Goal: Transaction & Acquisition: Purchase product/service

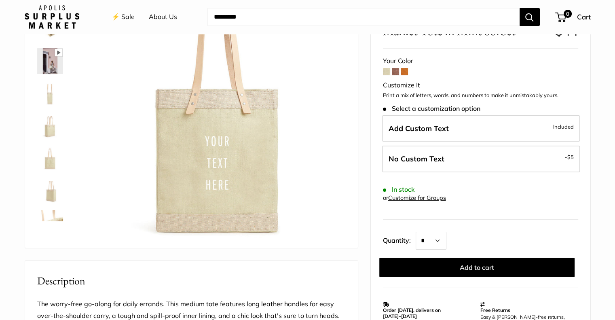
scroll to position [81, 0]
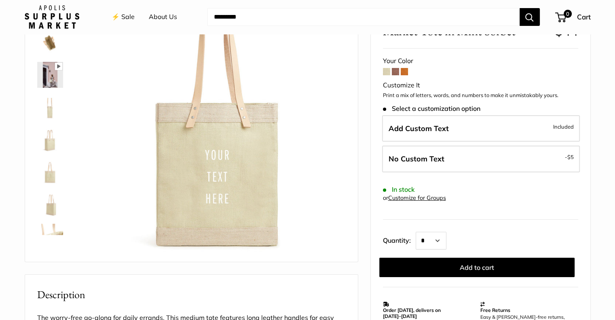
click at [406, 71] on span at bounding box center [404, 71] width 7 height 7
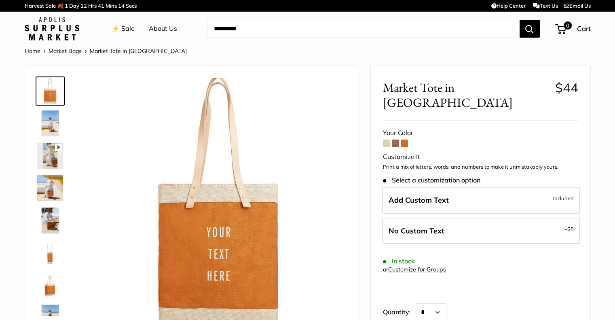
click at [393, 139] on span at bounding box center [395, 142] width 7 height 7
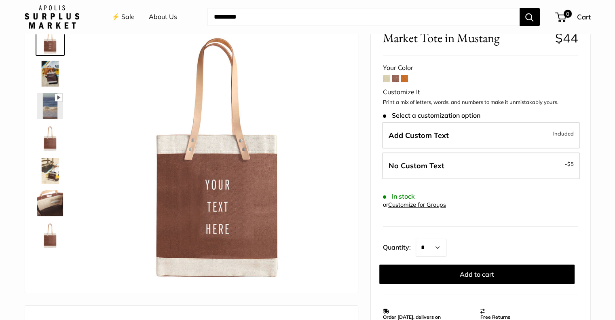
scroll to position [81, 0]
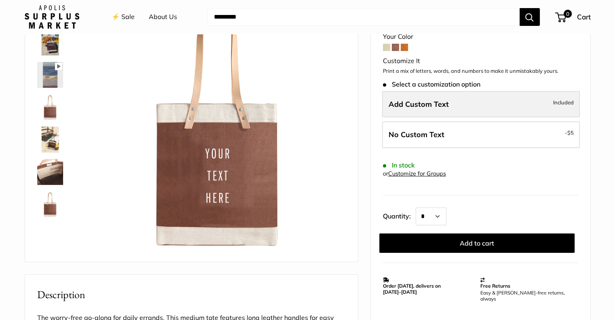
click at [462, 105] on label "Add Custom Text Included" at bounding box center [481, 104] width 198 height 27
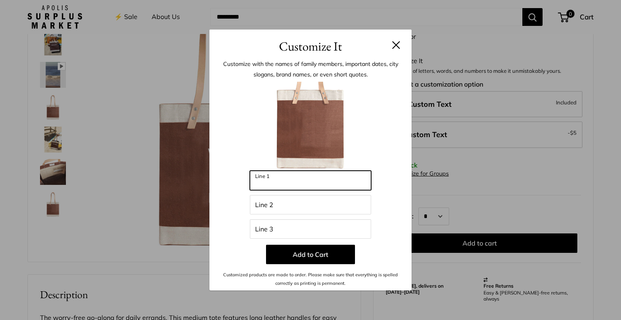
click at [285, 182] on input "Line 1" at bounding box center [310, 180] width 121 height 19
type input "****"
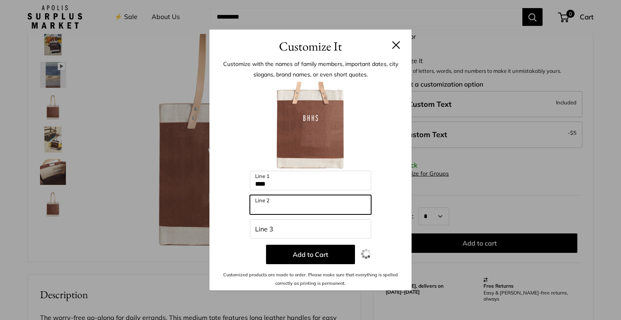
click at [299, 206] on input "Line 2" at bounding box center [310, 204] width 121 height 19
type input "****"
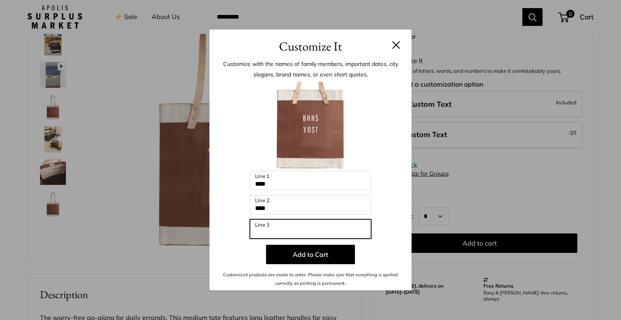
click at [323, 224] on input "Line 3" at bounding box center [310, 228] width 121 height 19
type input "******"
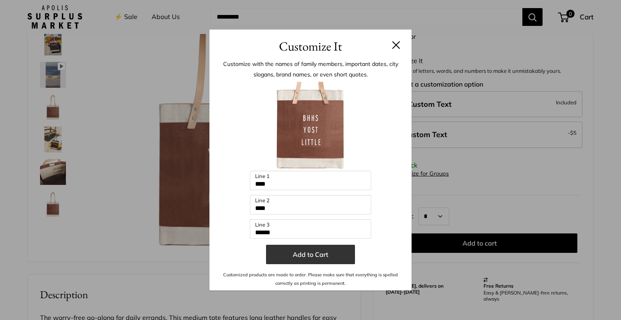
click at [320, 255] on button "Add to Cart" at bounding box center [310, 254] width 89 height 19
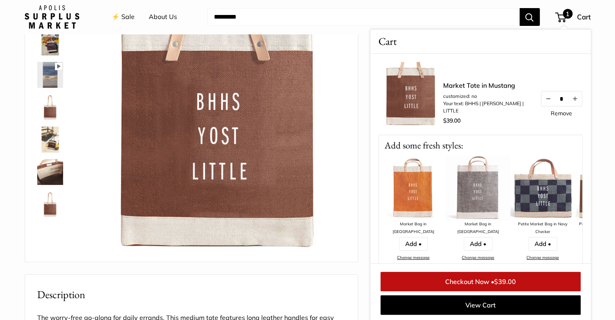
click at [482, 196] on img at bounding box center [477, 188] width 65 height 65
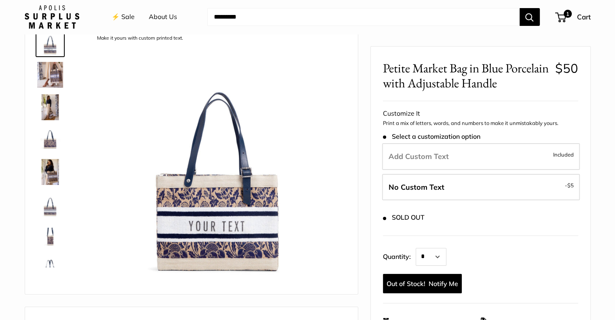
scroll to position [40, 0]
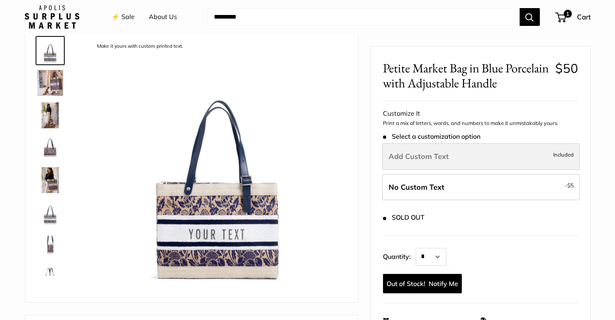
click at [449, 158] on label "Add Custom Text Included" at bounding box center [481, 156] width 198 height 27
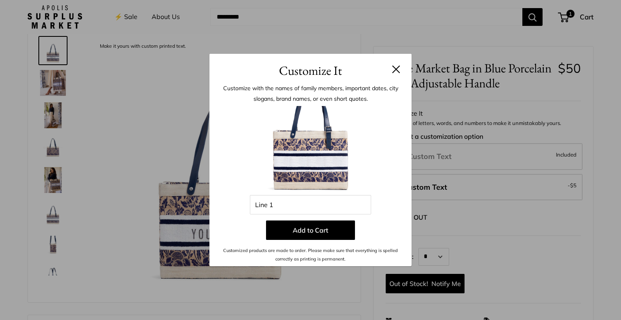
click at [396, 72] on button at bounding box center [396, 69] width 8 height 8
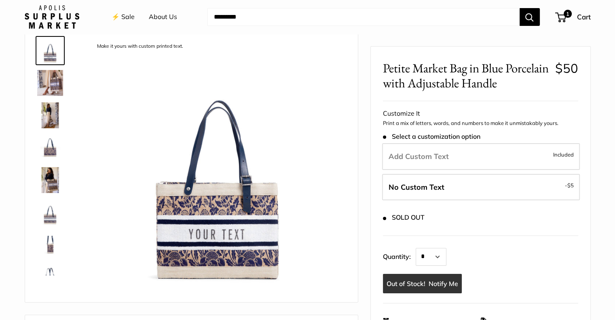
click at [438, 285] on link "Notify Me" at bounding box center [422, 282] width 79 height 19
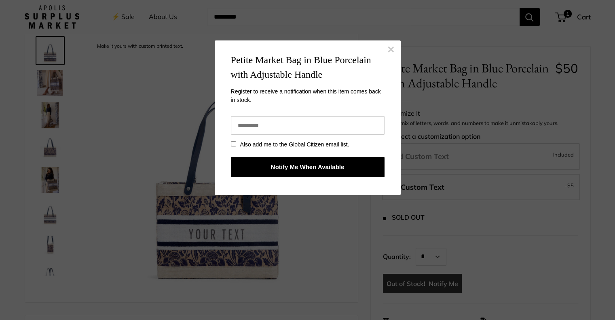
scroll to position [0, 0]
click at [260, 123] on input "email" at bounding box center [308, 125] width 154 height 19
type input "**********"
click at [305, 167] on button "Notify Me When Available" at bounding box center [308, 167] width 154 height 20
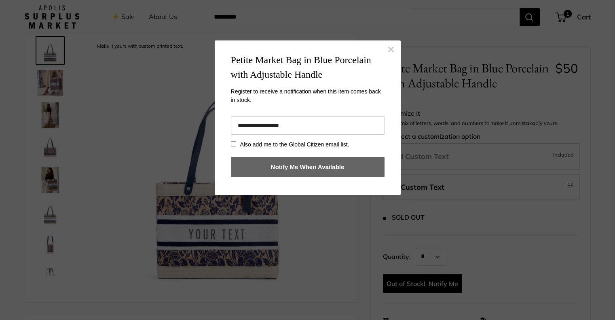
click at [392, 47] on button "×" at bounding box center [390, 49] width 7 height 12
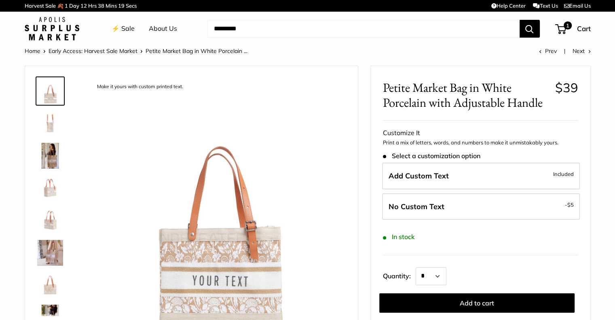
scroll to position [81, 0]
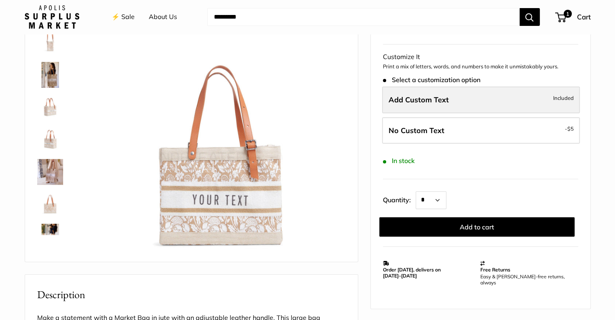
click at [468, 104] on label "Add Custom Text Included" at bounding box center [481, 99] width 198 height 27
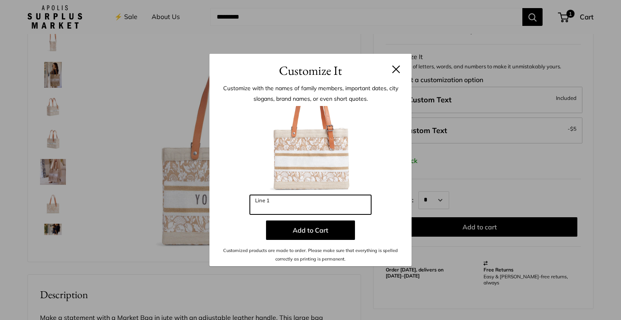
drag, startPoint x: 277, startPoint y: 205, endPoint x: 182, endPoint y: 216, distance: 95.3
click at [182, 216] on div "Customize It Customize with the names of family members, important dates, city …" at bounding box center [310, 160] width 621 height 320
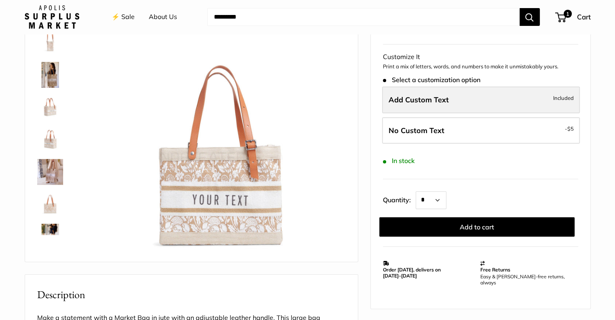
click at [479, 99] on label "Add Custom Text Included" at bounding box center [481, 99] width 198 height 27
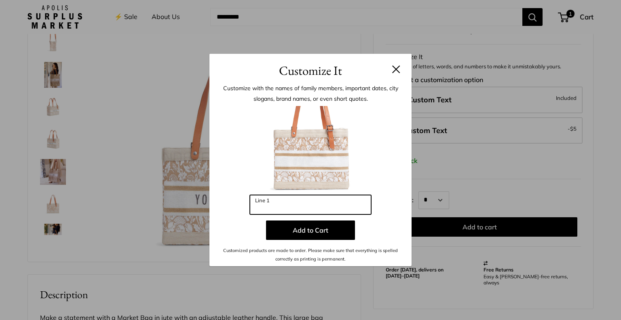
click at [307, 203] on input "Line 1" at bounding box center [310, 204] width 121 height 19
drag, startPoint x: 289, startPoint y: 206, endPoint x: 232, endPoint y: 206, distance: 57.0
click at [232, 206] on div "Enter 10 letters ******* Line 1 Add to Cart Customized products are made to ord…" at bounding box center [311, 184] width 178 height 157
drag, startPoint x: 272, startPoint y: 210, endPoint x: 244, endPoint y: 205, distance: 29.1
click at [244, 205] on div "Enter 10 letters *** Line 1 Add to Cart Customized products are made to order. …" at bounding box center [311, 184] width 178 height 157
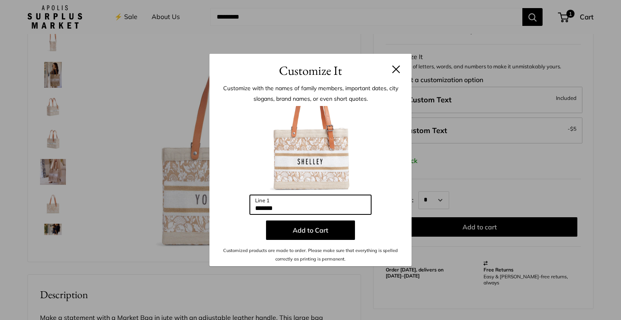
drag, startPoint x: 295, startPoint y: 208, endPoint x: 228, endPoint y: 211, distance: 67.9
click at [228, 211] on div "Enter 10 letters ******* Line 1 Add to Cart Customized products are made to ord…" at bounding box center [311, 184] width 178 height 157
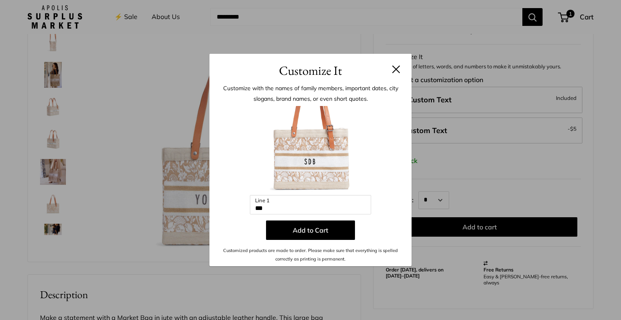
click at [228, 211] on div "Enter 10 letters *** Line 1 Add to Cart Customized products are made to order. …" at bounding box center [311, 184] width 178 height 157
click at [322, 159] on img at bounding box center [310, 150] width 89 height 89
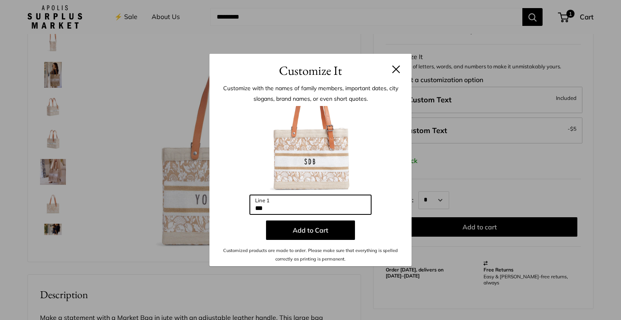
click at [280, 209] on input "***" at bounding box center [310, 204] width 121 height 19
type input "*"
click at [286, 209] on input "*******" at bounding box center [310, 204] width 121 height 19
type input "***"
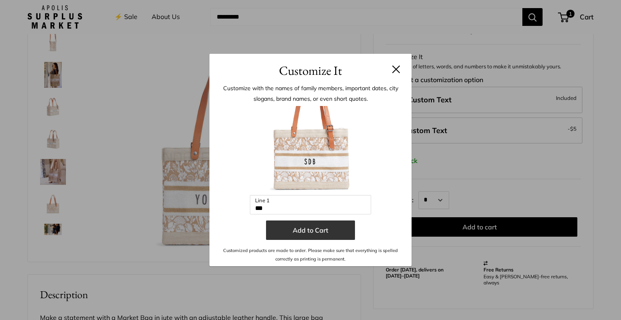
click at [323, 230] on button "Add to Cart" at bounding box center [310, 229] width 89 height 19
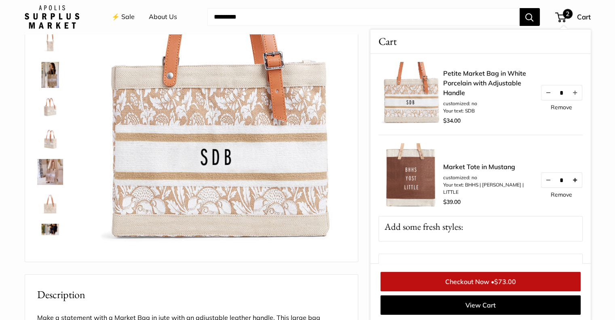
click at [569, 184] on button "Increase quantity by 1" at bounding box center [575, 180] width 14 height 15
click at [51, 143] on img at bounding box center [50, 139] width 26 height 26
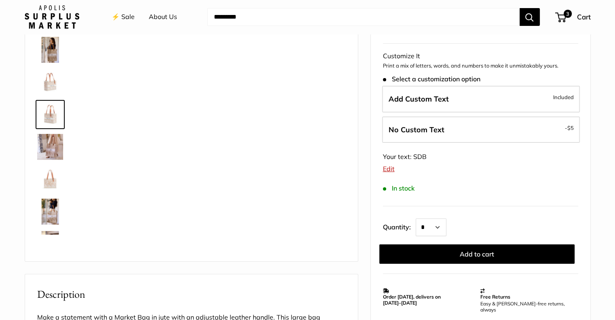
scroll to position [25, 0]
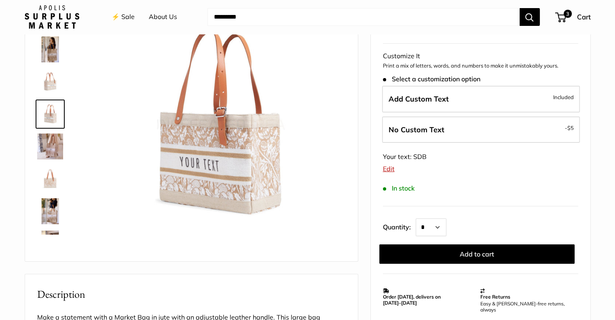
click at [51, 53] on img at bounding box center [50, 49] width 26 height 26
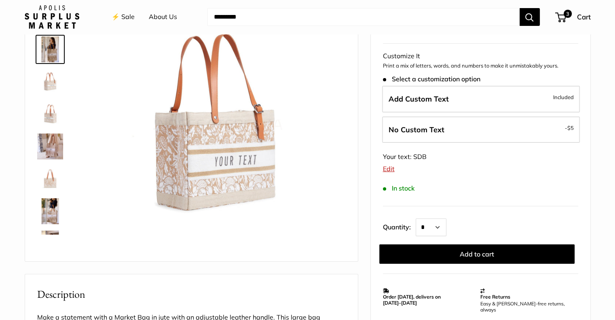
scroll to position [0, 0]
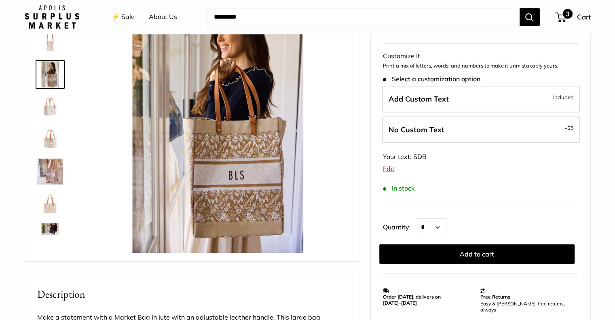
click at [562, 16] on span "3" at bounding box center [560, 18] width 11 height 10
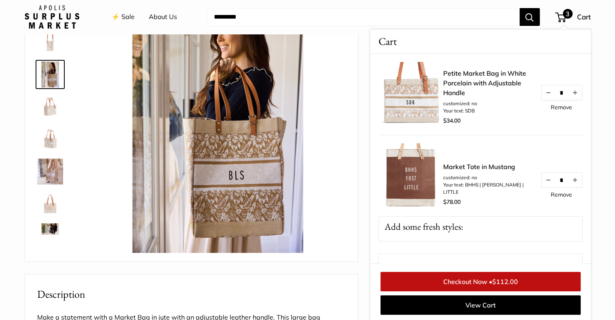
click at [425, 107] on img at bounding box center [410, 94] width 65 height 65
click at [509, 117] on div "$34.00" at bounding box center [487, 120] width 89 height 12
click at [406, 94] on img at bounding box center [410, 94] width 65 height 65
click at [475, 74] on link "Petite Market Bag in White Porcelain with Adjustable Handle" at bounding box center [487, 82] width 89 height 29
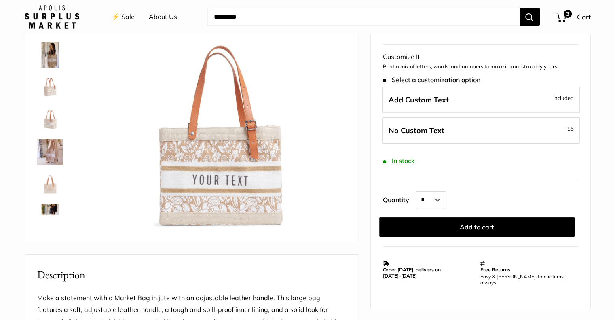
scroll to position [121, 0]
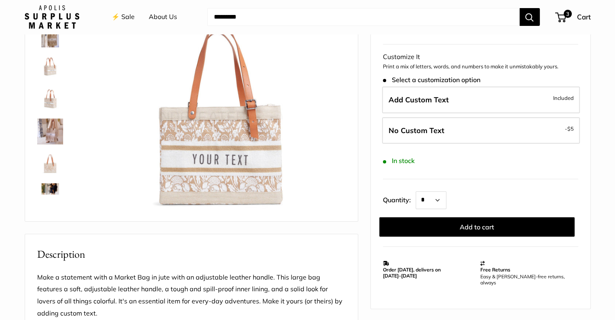
click at [255, 160] on img at bounding box center [218, 85] width 256 height 256
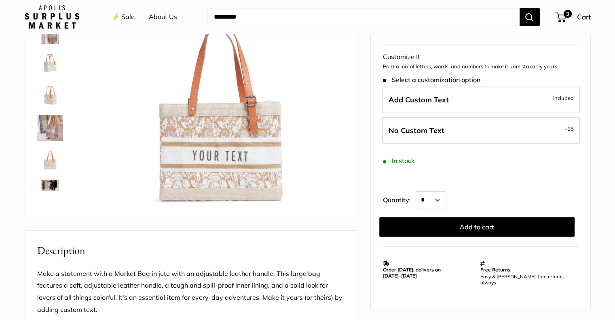
click at [244, 156] on img at bounding box center [218, 81] width 256 height 256
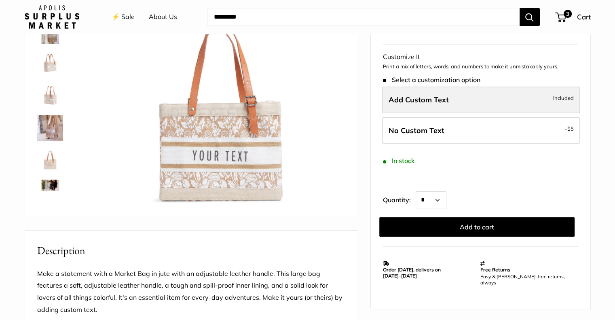
click at [442, 103] on span "Add Custom Text" at bounding box center [418, 99] width 60 height 9
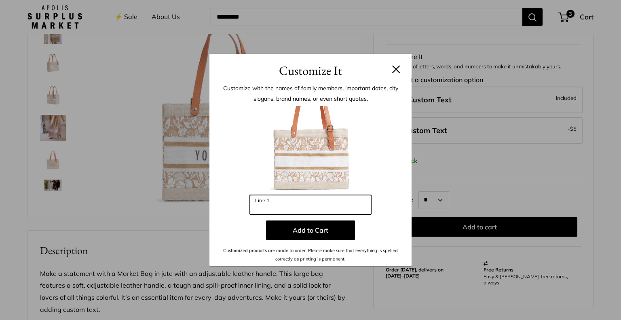
click at [316, 205] on input "Line 1" at bounding box center [310, 204] width 121 height 19
type input "****"
drag, startPoint x: 276, startPoint y: 210, endPoint x: 232, endPoint y: 209, distance: 44.1
click at [232, 209] on div "Enter 10 letters **** Line 1 Add to Cart Customized products are made to order.…" at bounding box center [311, 184] width 178 height 157
type input "*****"
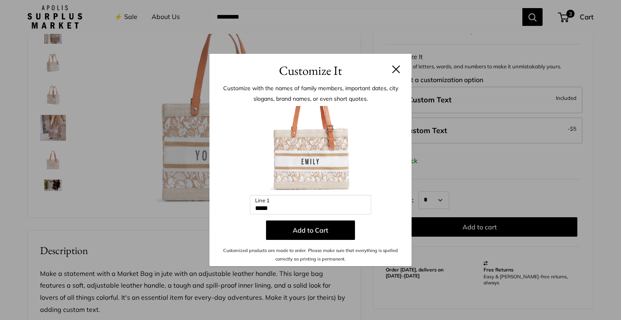
click at [369, 160] on div at bounding box center [311, 150] width 178 height 89
click at [396, 70] on button at bounding box center [396, 69] width 8 height 8
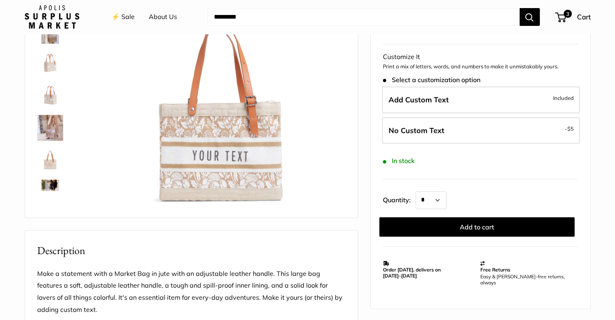
click at [126, 17] on link "⚡️ Sale" at bounding box center [123, 17] width 23 height 12
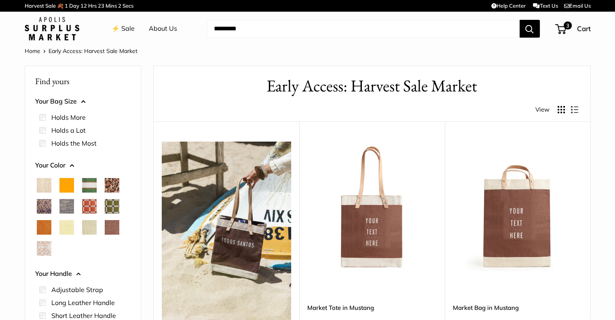
click at [111, 228] on span "Mustang" at bounding box center [112, 227] width 15 height 15
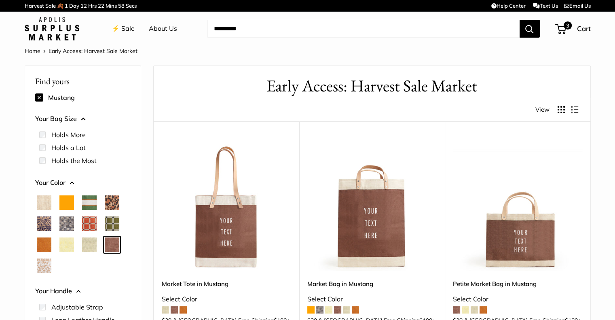
click at [0, 0] on img at bounding box center [0, 0] width 0 height 0
click at [44, 266] on span "White Porcelain" at bounding box center [44, 265] width 15 height 15
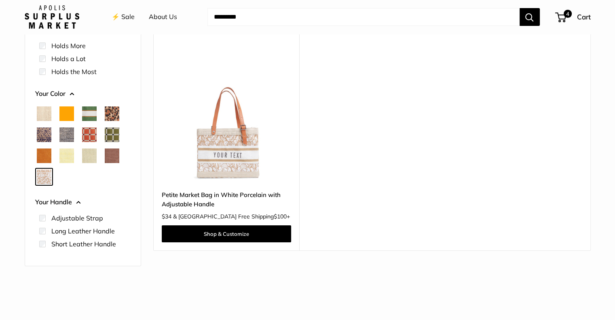
scroll to position [121, 0]
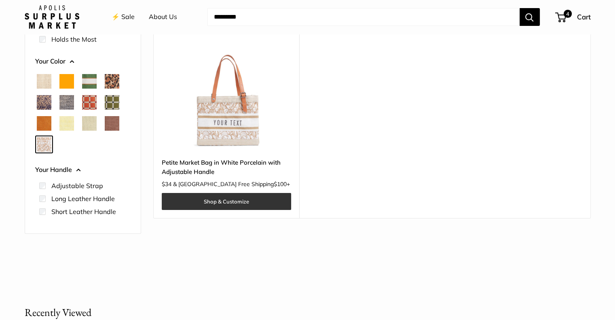
click at [237, 200] on link "Shop & Customize" at bounding box center [226, 201] width 129 height 17
click at [112, 122] on span "Mustang" at bounding box center [112, 123] width 15 height 15
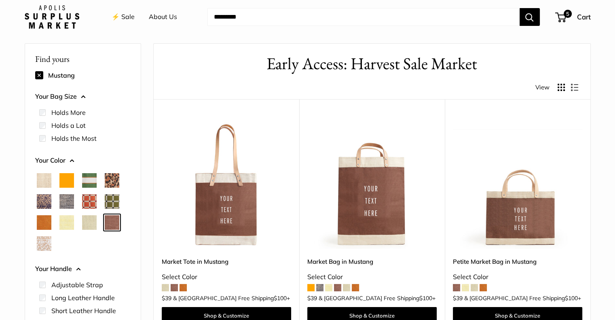
scroll to position [21, 0]
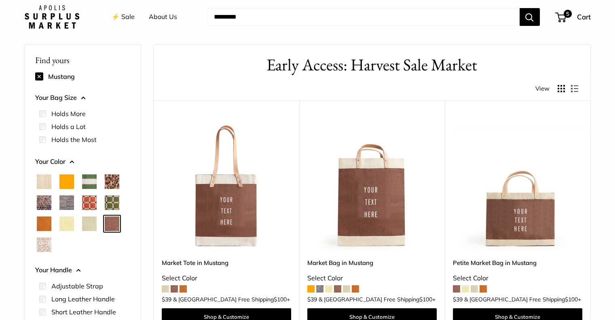
click at [46, 203] on span "Blue Porcelain" at bounding box center [44, 202] width 15 height 15
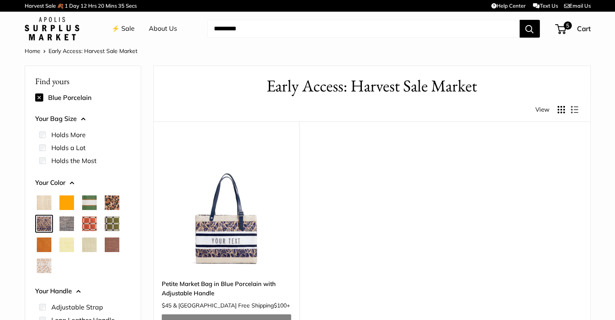
click at [115, 203] on span "Cheetah" at bounding box center [112, 202] width 15 height 15
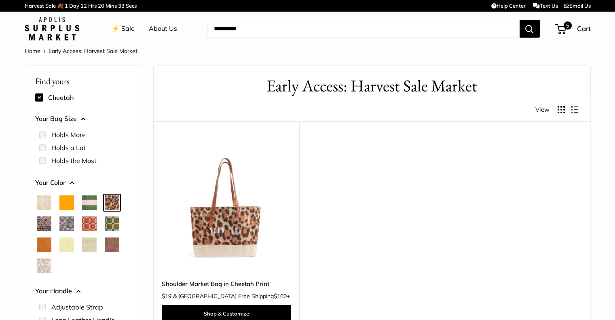
click at [49, 204] on span "Natural" at bounding box center [44, 202] width 15 height 15
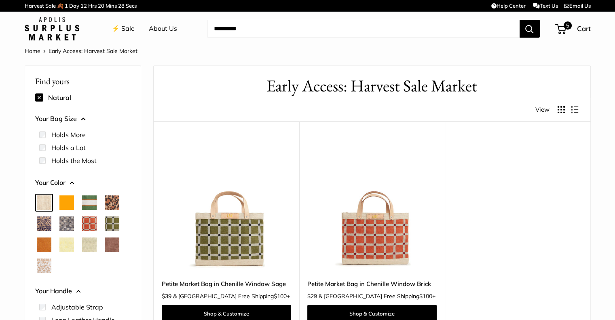
click at [42, 201] on span "Natural" at bounding box center [44, 202] width 15 height 15
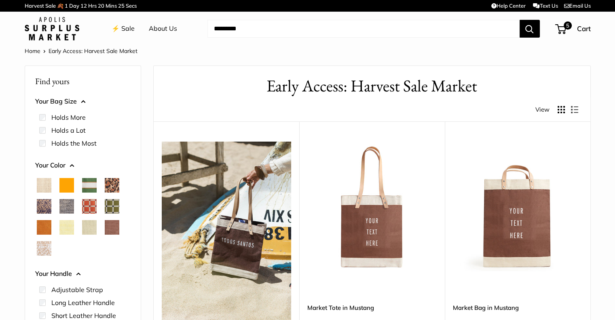
click at [63, 184] on span "Orange" at bounding box center [66, 185] width 15 height 15
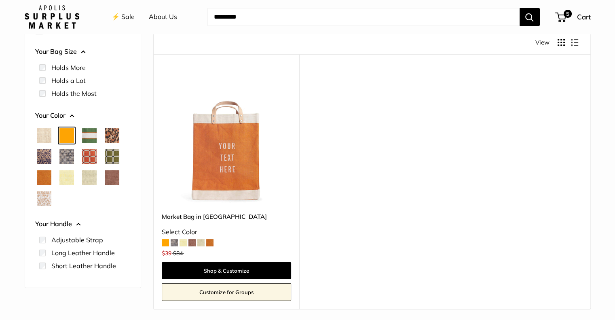
scroll to position [81, 0]
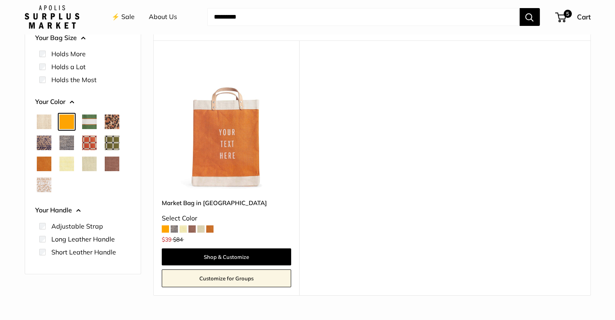
click at [62, 140] on span "Chambray" at bounding box center [66, 142] width 15 height 15
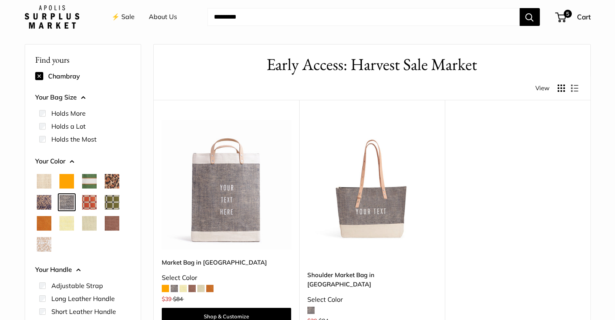
scroll to position [21, 0]
click at [112, 220] on span "Mustang" at bounding box center [112, 223] width 15 height 15
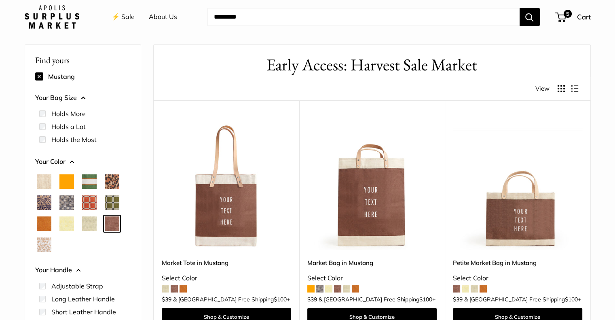
click at [0, 0] on img at bounding box center [0, 0] width 0 height 0
click at [44, 245] on span "White Porcelain" at bounding box center [44, 244] width 15 height 15
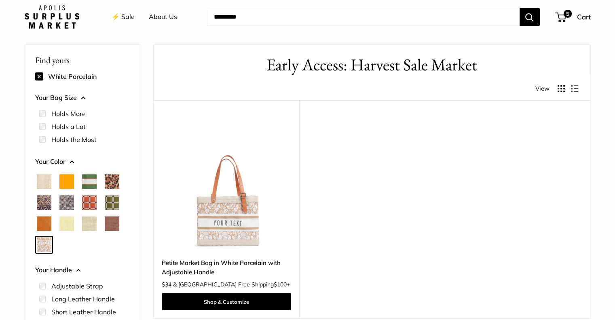
click at [0, 0] on img at bounding box center [0, 0] width 0 height 0
click at [89, 183] on span "Court Green" at bounding box center [89, 181] width 15 height 15
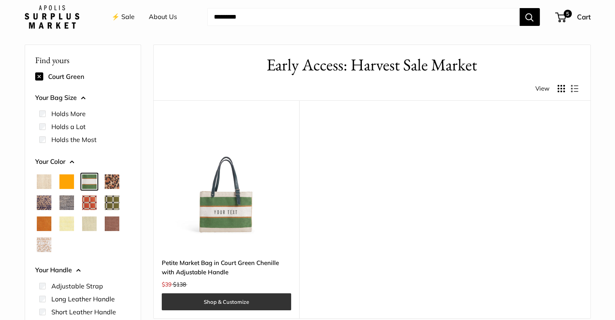
click at [226, 302] on link "Shop & Customize" at bounding box center [226, 301] width 129 height 17
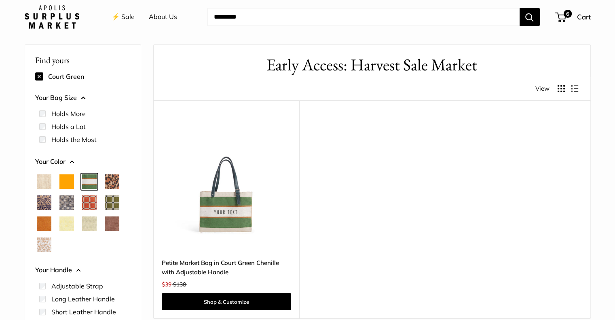
click at [68, 178] on span "Orange" at bounding box center [66, 181] width 15 height 15
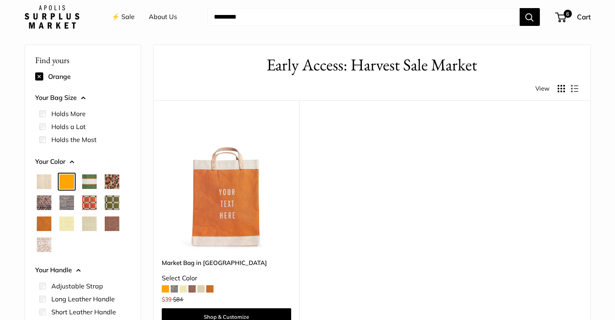
click at [66, 201] on span "Chambray" at bounding box center [66, 202] width 15 height 15
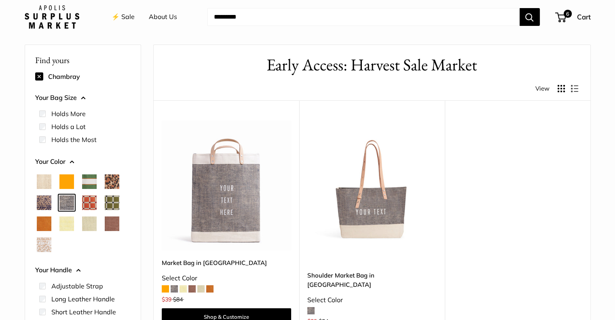
click at [42, 224] on span "Cognac" at bounding box center [44, 223] width 15 height 15
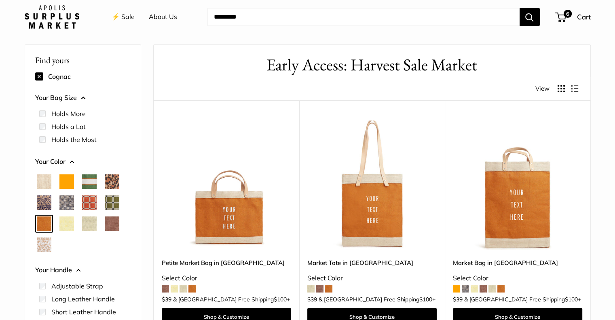
click at [92, 221] on span "Mint Sorbet" at bounding box center [89, 223] width 15 height 15
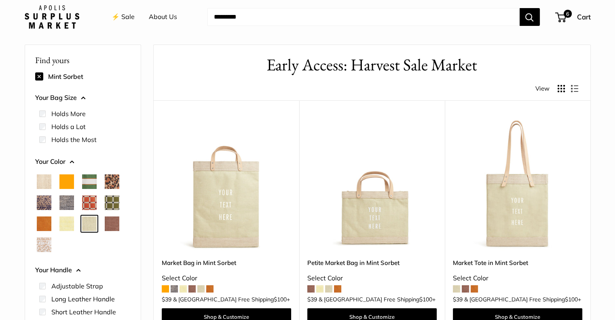
click at [71, 222] on span "Daisy" at bounding box center [66, 223] width 15 height 15
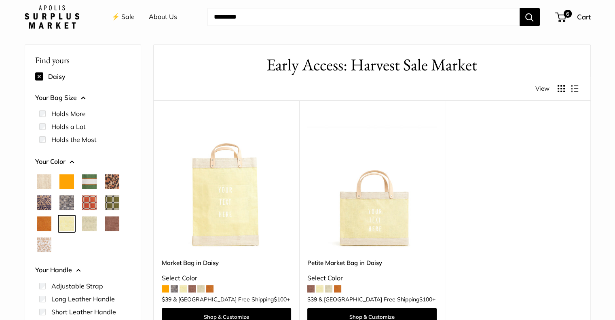
click at [110, 222] on span "Mustang" at bounding box center [112, 223] width 15 height 15
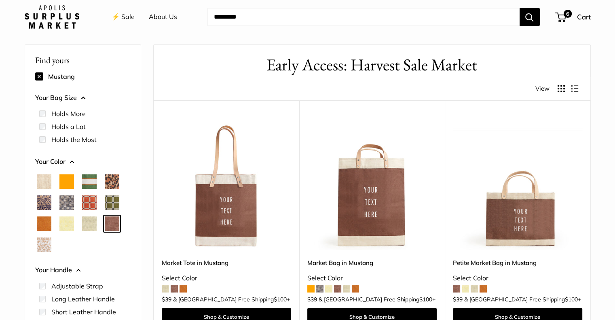
click at [45, 224] on span "Cognac" at bounding box center [44, 223] width 15 height 15
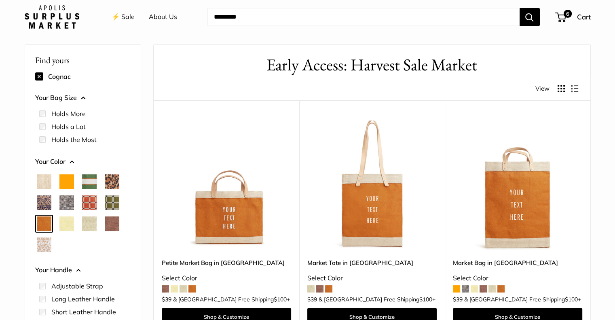
click at [0, 0] on img at bounding box center [0, 0] width 0 height 0
click at [113, 224] on span "Mustang" at bounding box center [112, 223] width 15 height 15
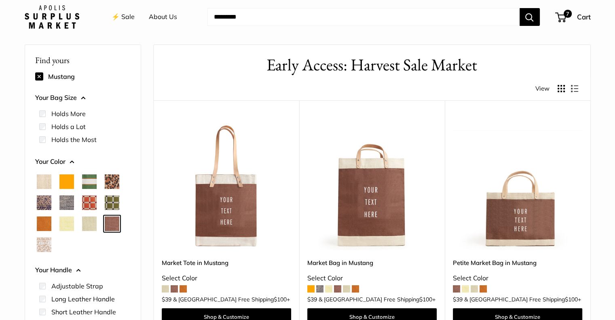
click at [0, 0] on img at bounding box center [0, 0] width 0 height 0
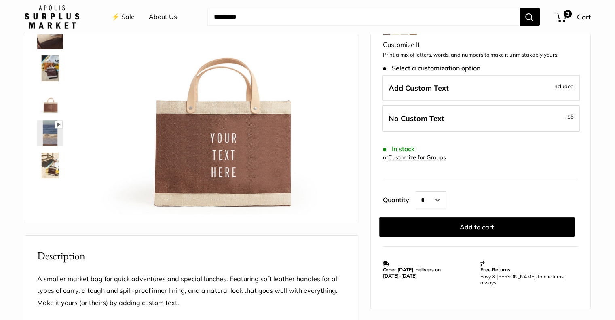
scroll to position [121, 0]
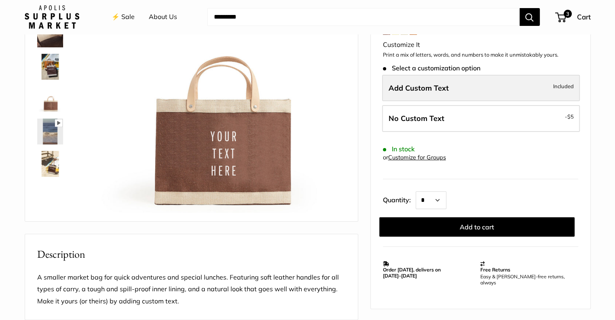
click at [461, 89] on label "Add Custom Text Included" at bounding box center [481, 88] width 198 height 27
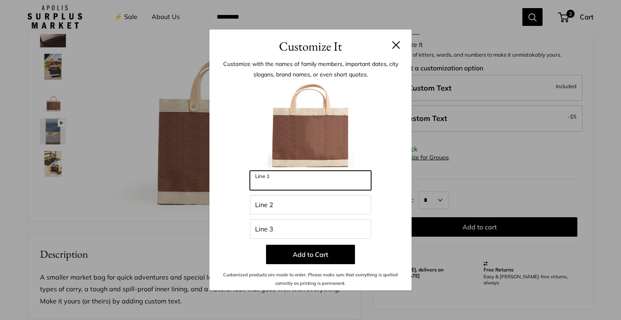
click at [278, 185] on input "Line 1" at bounding box center [310, 180] width 121 height 19
type input "*"
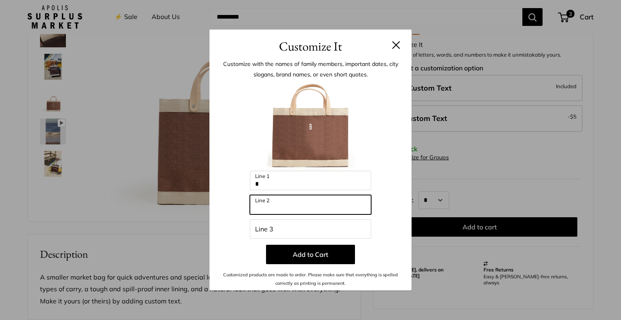
click at [267, 208] on input "Line 2" at bounding box center [310, 204] width 121 height 19
type input "*"
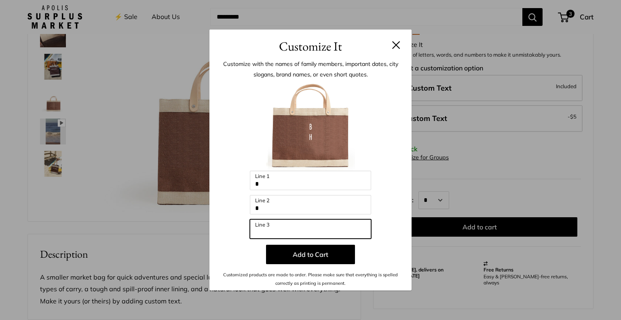
click at [269, 226] on input "Line 3" at bounding box center [310, 228] width 121 height 19
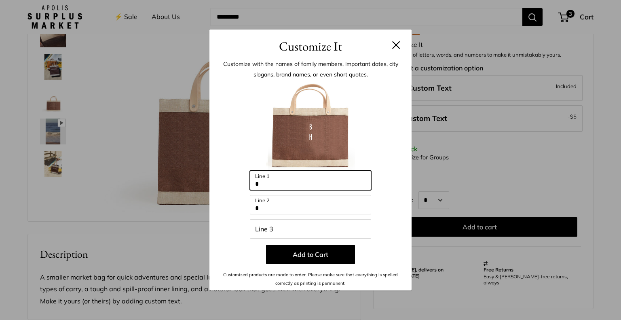
click at [268, 185] on input "*" at bounding box center [310, 180] width 121 height 19
type input "****"
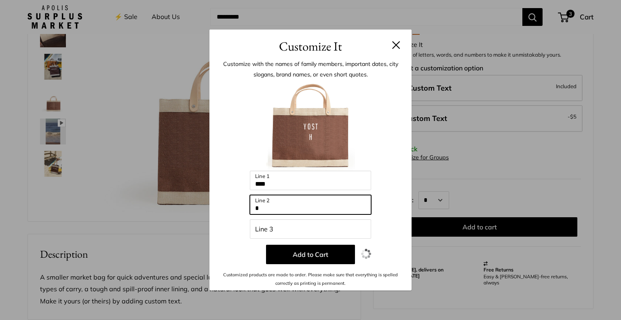
click at [264, 209] on input "*" at bounding box center [310, 204] width 121 height 19
type input "*"
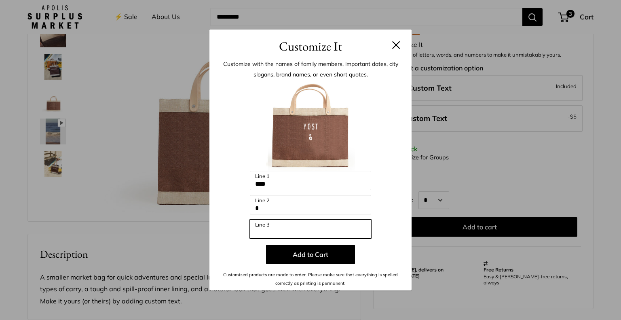
drag, startPoint x: 277, startPoint y: 227, endPoint x: 191, endPoint y: 223, distance: 86.2
click at [191, 223] on div "Customize It Customize with the names of family members, important dates, city …" at bounding box center [310, 160] width 621 height 320
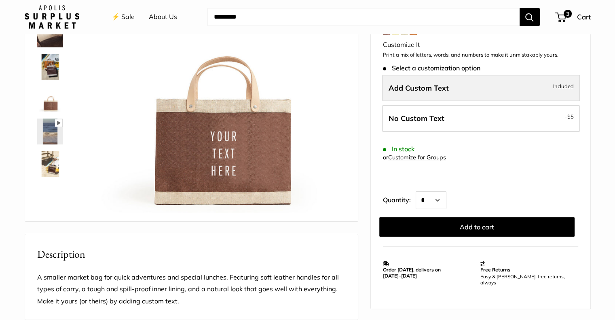
click at [418, 89] on span "Add Custom Text" at bounding box center [418, 87] width 60 height 9
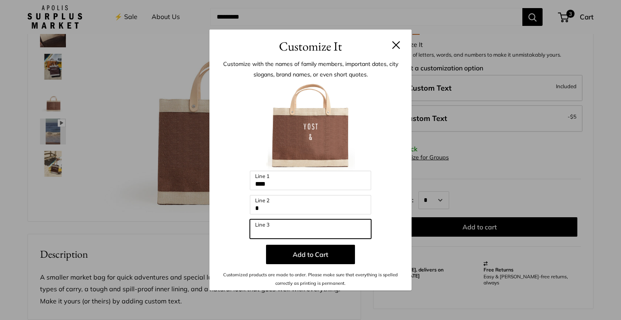
click at [276, 229] on input "Line 3" at bounding box center [310, 228] width 121 height 19
type input "*"
type input "******"
click at [373, 254] on p "Add to Cart" at bounding box center [311, 254] width 178 height 19
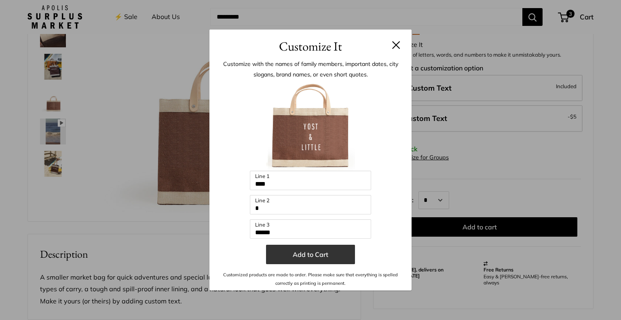
click at [307, 252] on button "Add to Cart" at bounding box center [310, 254] width 89 height 19
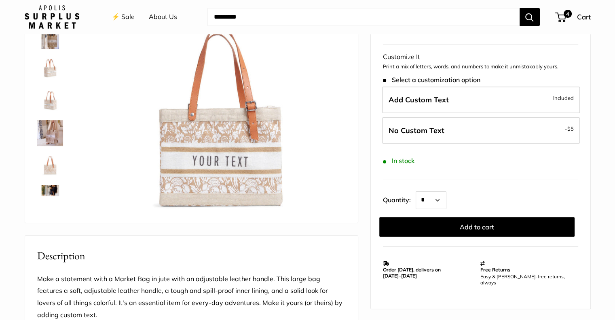
scroll to position [121, 0]
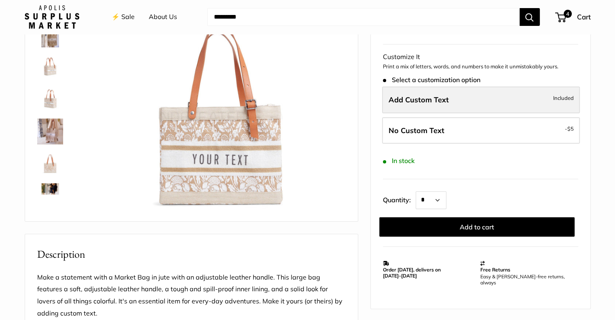
click at [433, 100] on span "Add Custom Text" at bounding box center [418, 99] width 60 height 9
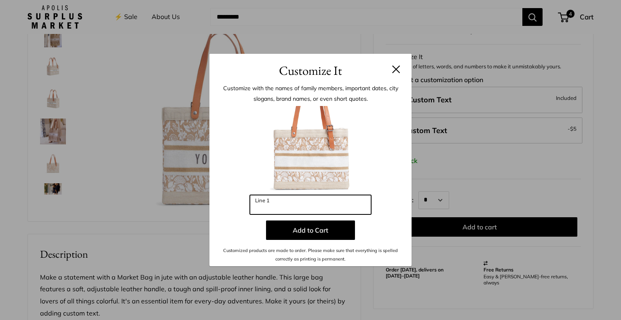
click at [306, 209] on input "Line 1" at bounding box center [310, 204] width 121 height 19
type input "*"
type input "****"
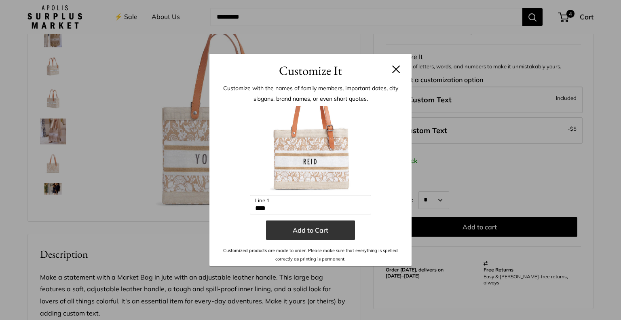
click at [327, 228] on button "Add to Cart" at bounding box center [310, 229] width 89 height 19
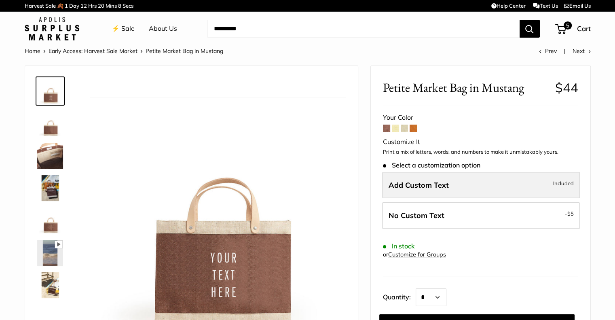
click at [441, 184] on span "Add Custom Text" at bounding box center [418, 184] width 60 height 9
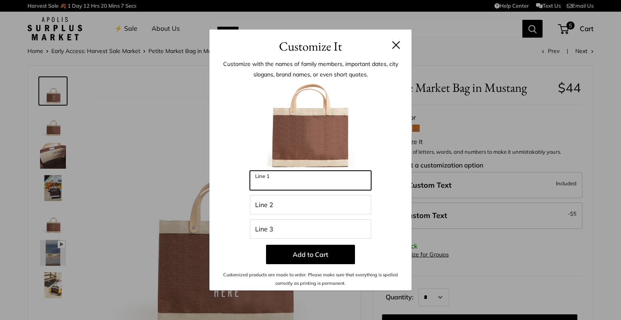
click at [276, 181] on input "Line 1" at bounding box center [310, 180] width 121 height 19
type input "*"
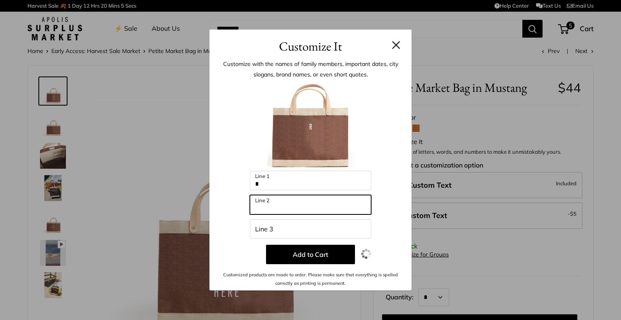
click at [262, 203] on input "Line 2" at bounding box center [310, 204] width 121 height 19
type input "*"
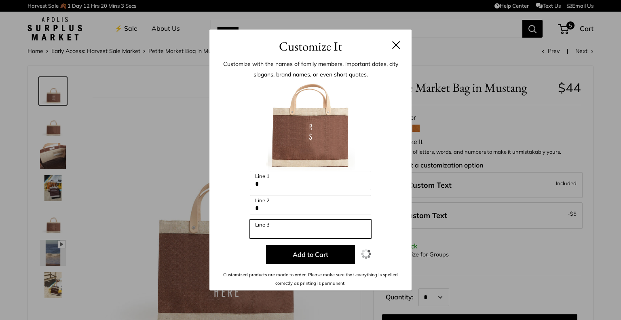
click at [262, 226] on input "Line 3" at bounding box center [310, 228] width 121 height 19
type input "*"
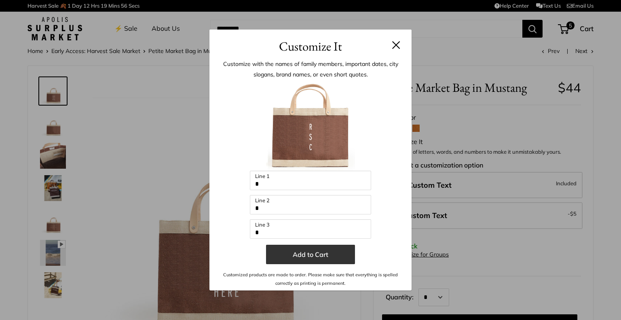
click at [278, 255] on button "Add to Cart" at bounding box center [310, 254] width 89 height 19
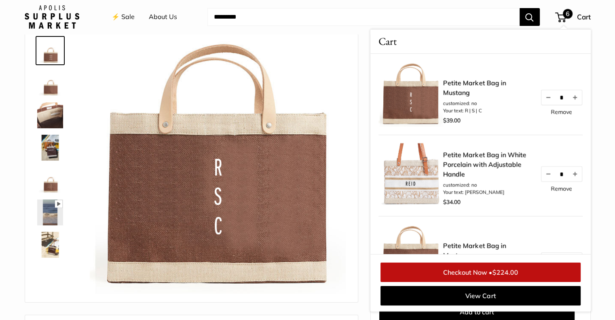
click at [559, 111] on link "Remove" at bounding box center [561, 112] width 21 height 6
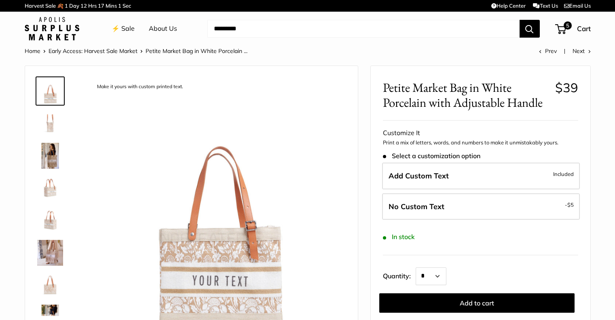
click at [461, 177] on label "Add Custom Text Included" at bounding box center [481, 175] width 198 height 27
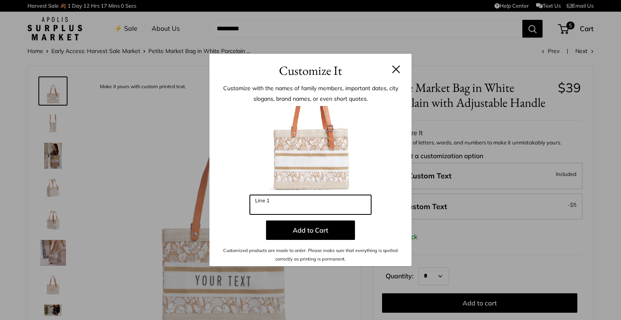
click at [273, 208] on input "Line 1" at bounding box center [310, 204] width 121 height 19
type input "*"
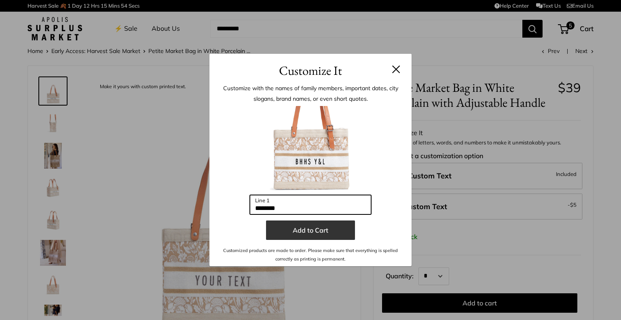
type input "********"
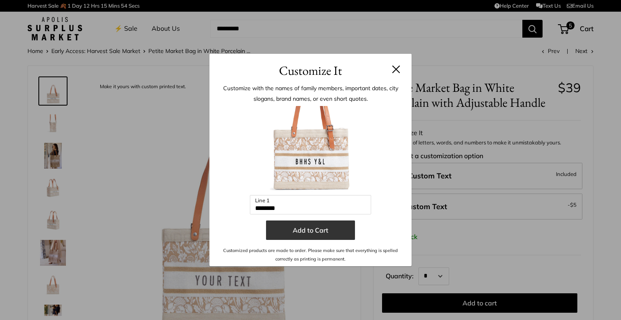
click at [318, 229] on button "Add to Cart" at bounding box center [310, 229] width 89 height 19
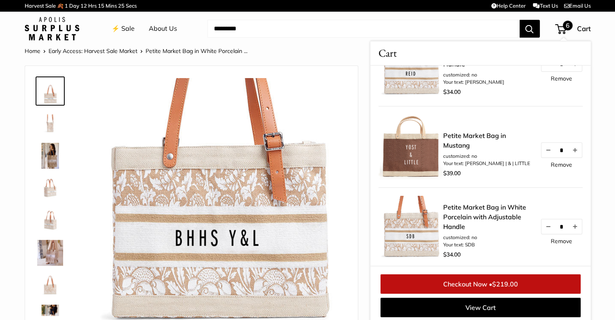
scroll to position [121, 0]
click at [555, 164] on link "Remove" at bounding box center [561, 165] width 21 height 6
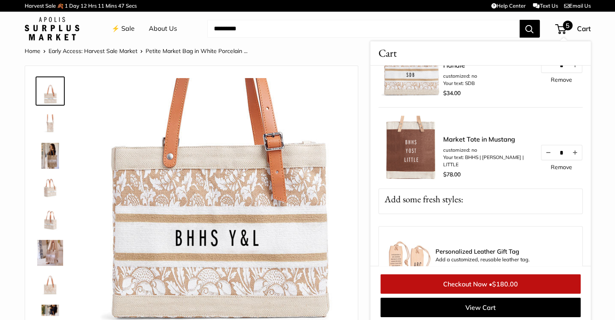
scroll to position [202, 0]
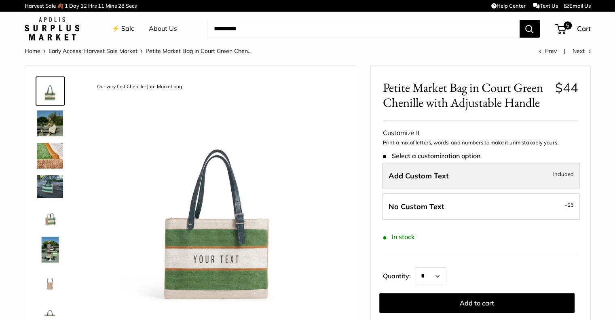
click at [453, 176] on label "Add Custom Text Included" at bounding box center [481, 175] width 198 height 27
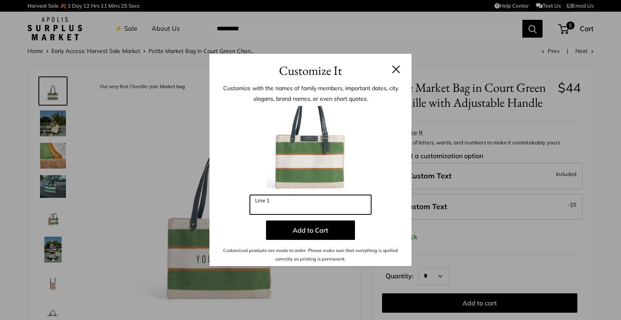
click at [333, 197] on input "Line 1" at bounding box center [310, 204] width 121 height 19
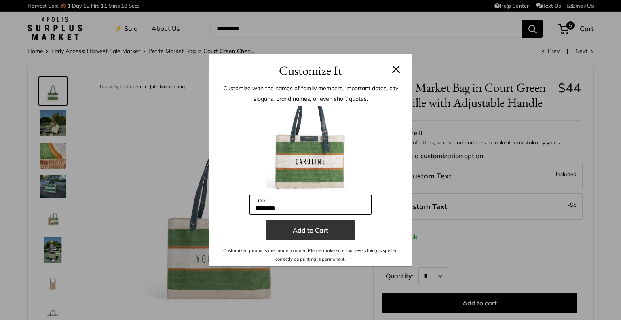
type input "********"
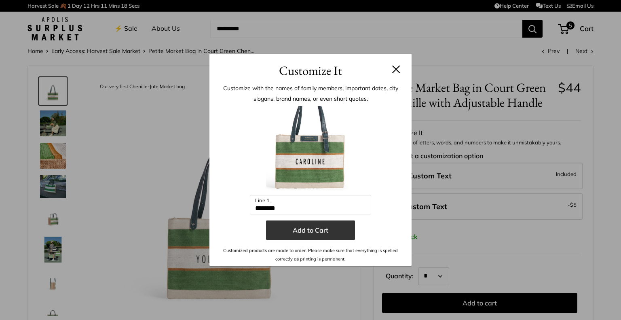
click at [310, 230] on button "Add to Cart" at bounding box center [310, 229] width 89 height 19
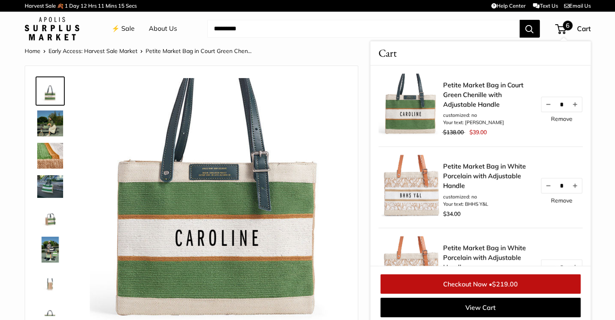
scroll to position [3, 0]
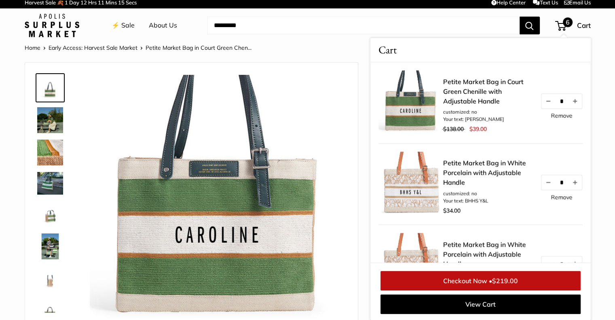
click at [296, 122] on img at bounding box center [218, 203] width 256 height 256
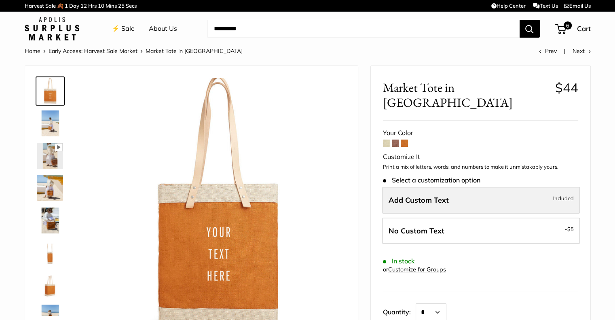
click at [472, 187] on label "Add Custom Text Included" at bounding box center [481, 200] width 198 height 27
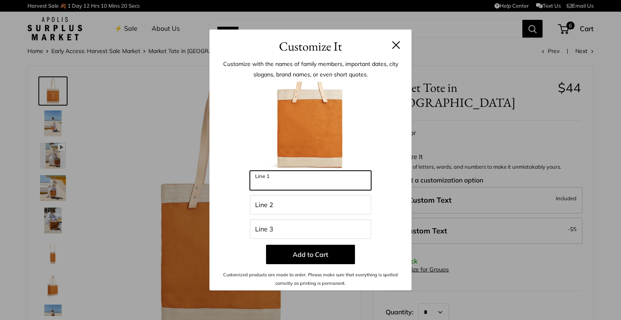
click at [291, 184] on input "Line 1" at bounding box center [310, 180] width 121 height 19
type input "*"
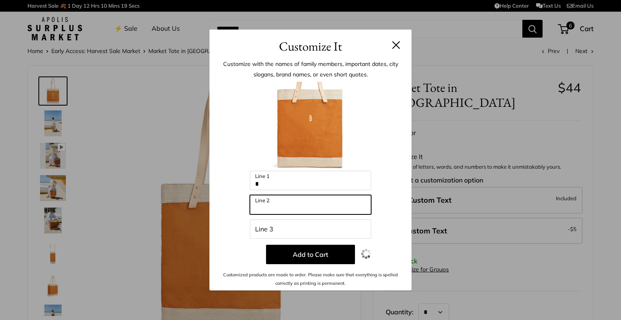
click at [263, 203] on input "Line 2" at bounding box center [310, 204] width 121 height 19
type input "*"
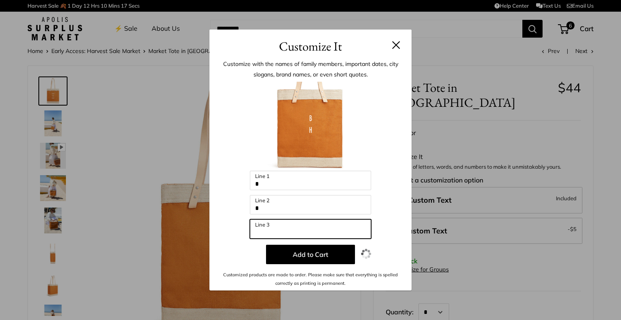
click at [265, 227] on input "Line 3" at bounding box center [310, 228] width 121 height 19
type input "*"
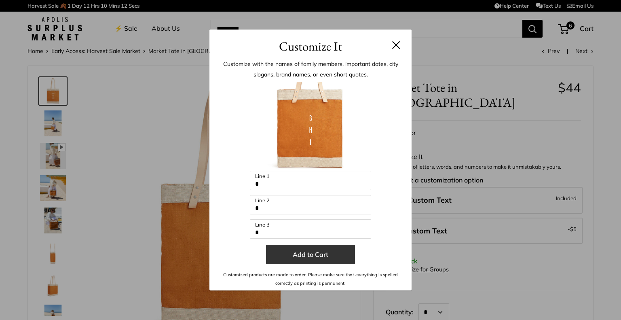
click at [321, 256] on button "Add to Cart" at bounding box center [310, 254] width 89 height 19
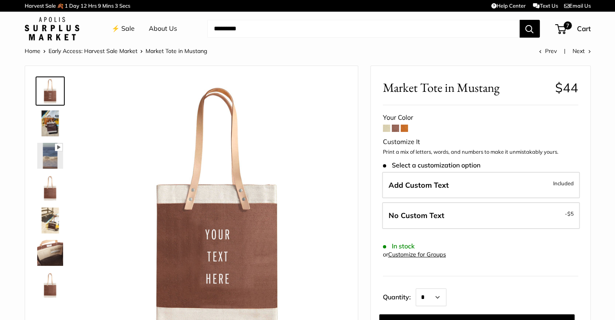
click at [431, 182] on span "Add Custom Text" at bounding box center [418, 184] width 60 height 9
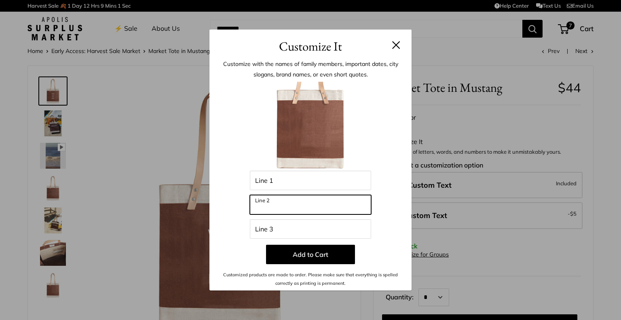
click at [281, 208] on input "Line 2" at bounding box center [310, 204] width 121 height 19
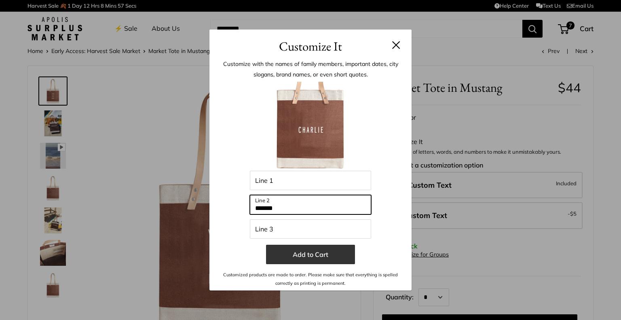
type input "*******"
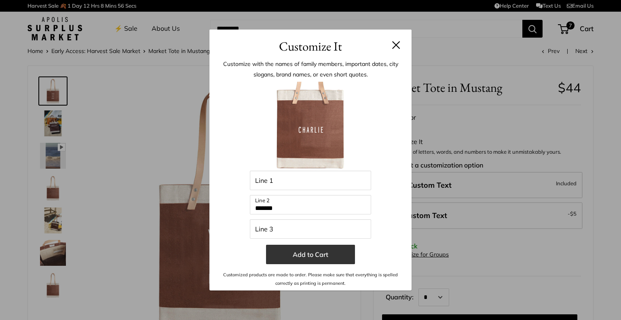
click at [312, 254] on button "Add to Cart" at bounding box center [310, 254] width 89 height 19
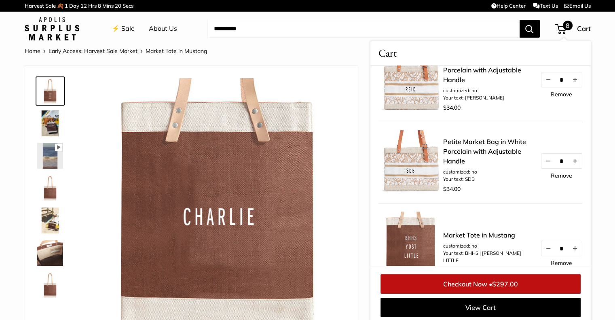
scroll to position [364, 0]
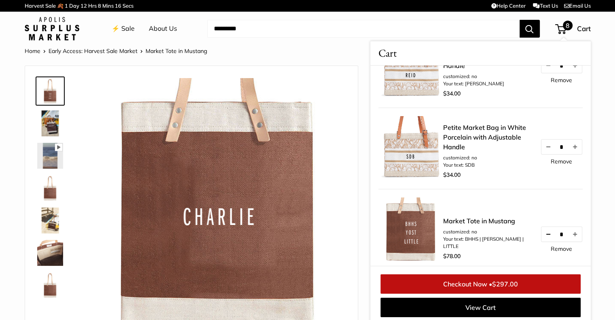
click at [541, 238] on button "Decrease quantity by 1" at bounding box center [548, 234] width 14 height 15
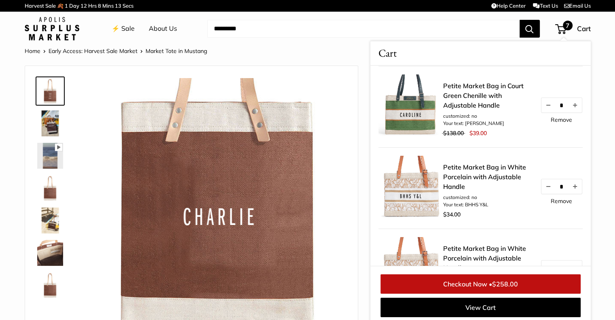
scroll to position [404, 0]
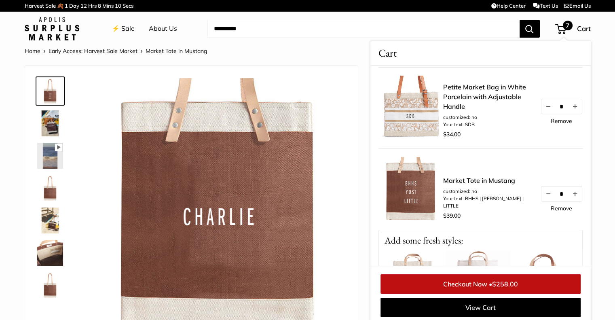
click at [555, 211] on link "Remove" at bounding box center [561, 208] width 21 height 6
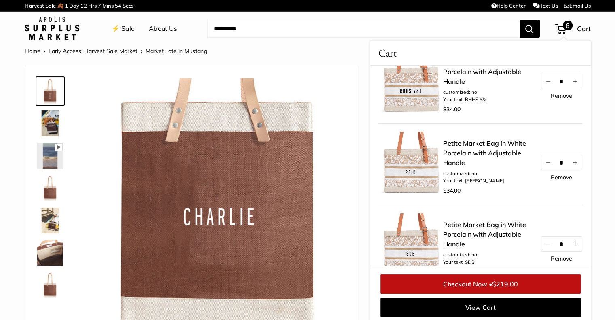
scroll to position [283, 0]
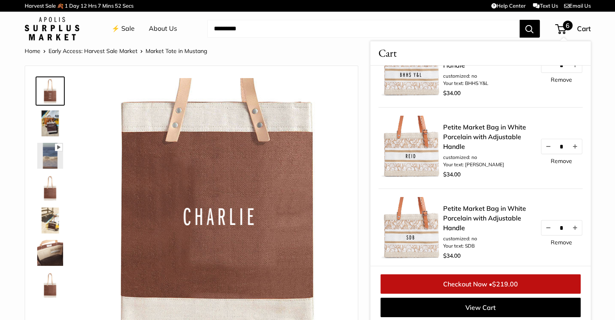
click at [510, 165] on li "Your text: REID" at bounding box center [487, 164] width 89 height 7
click at [470, 129] on link "Petite Market Bag in White Porcelain with Adjustable Handle" at bounding box center [487, 136] width 89 height 29
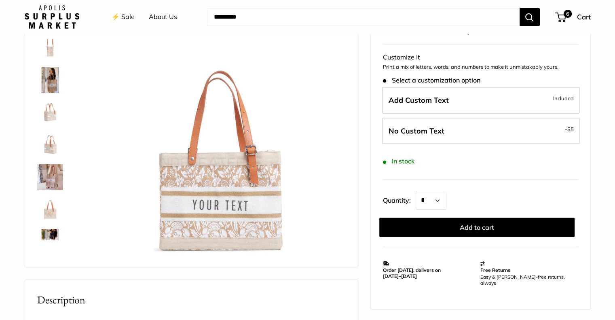
scroll to position [81, 0]
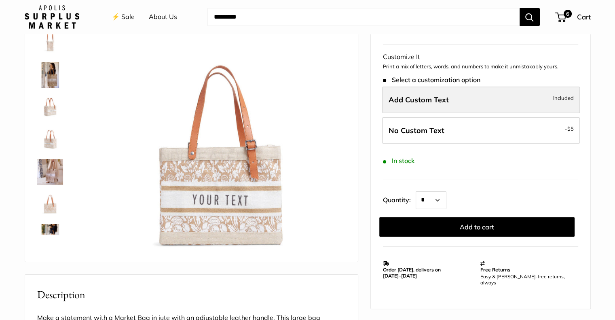
click at [448, 100] on label "Add Custom Text Included" at bounding box center [481, 99] width 198 height 27
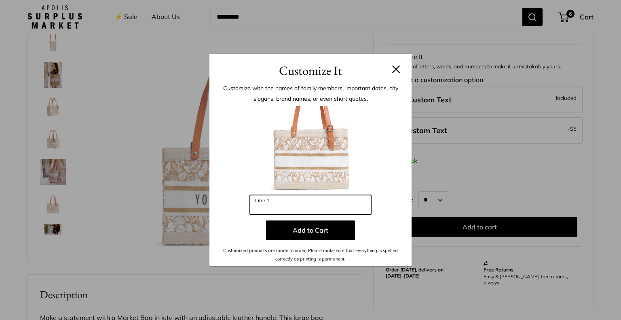
click at [267, 203] on input "Line 1" at bounding box center [310, 204] width 121 height 19
type input "*******"
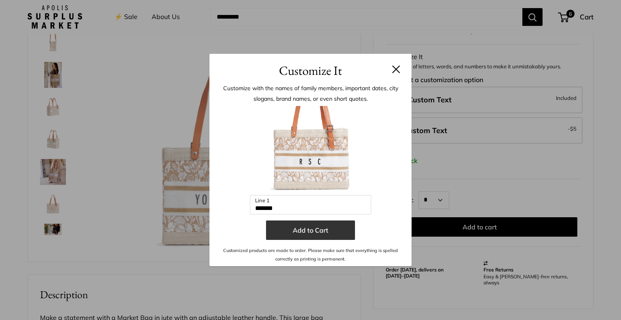
click at [325, 234] on button "Add to Cart" at bounding box center [310, 229] width 89 height 19
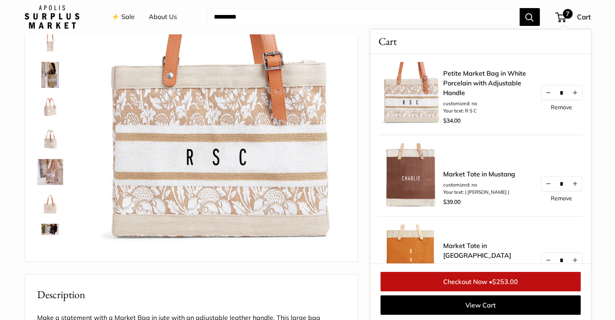
click at [481, 78] on link "Petite Market Bag in White Porcelain with Adjustable Handle" at bounding box center [487, 82] width 89 height 29
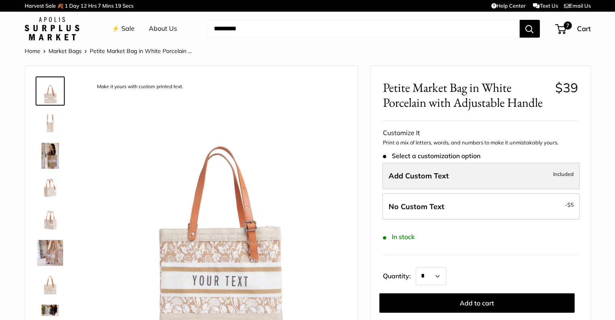
click at [407, 174] on span "Add Custom Text" at bounding box center [418, 175] width 60 height 9
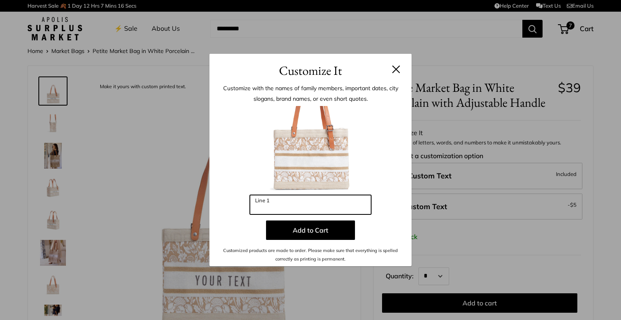
click at [310, 200] on input "Line 1" at bounding box center [310, 204] width 121 height 19
type input "***"
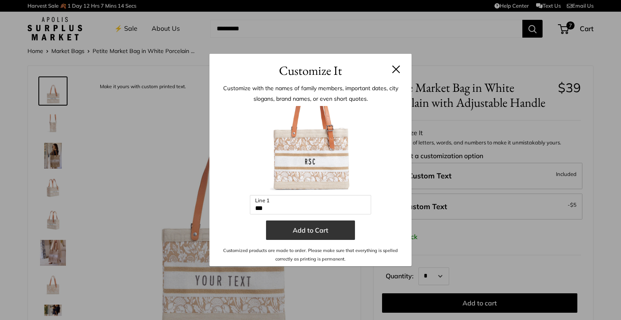
click at [319, 233] on button "Add to Cart" at bounding box center [310, 229] width 89 height 19
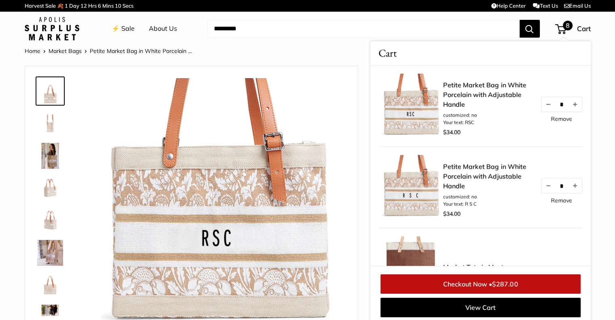
click at [555, 119] on link "Remove" at bounding box center [561, 119] width 21 height 6
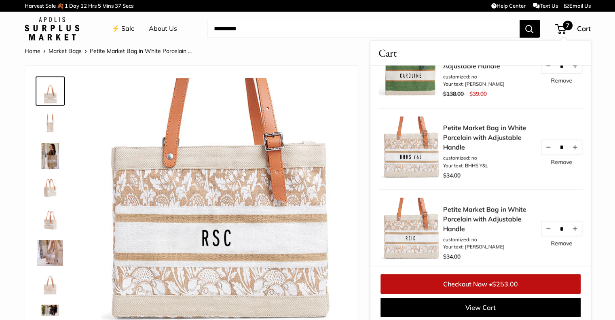
scroll to position [283, 0]
click at [561, 241] on link "Remove" at bounding box center [561, 242] width 21 height 6
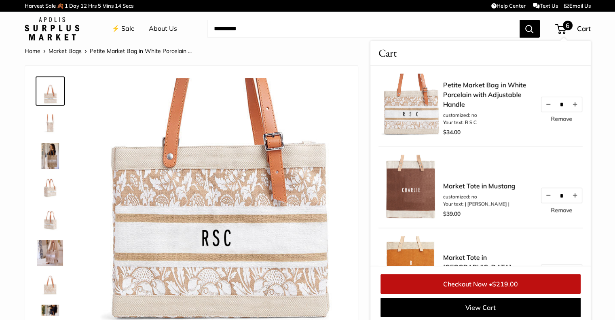
scroll to position [243, 0]
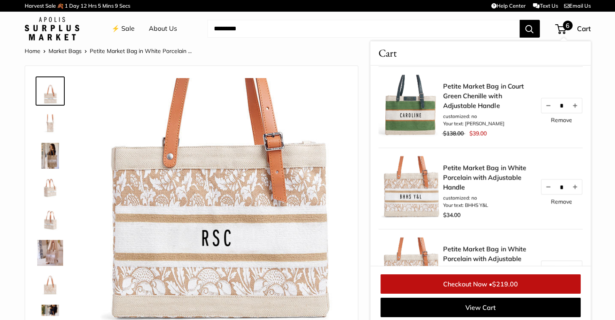
click at [509, 282] on span "$219.00" at bounding box center [505, 284] width 26 height 8
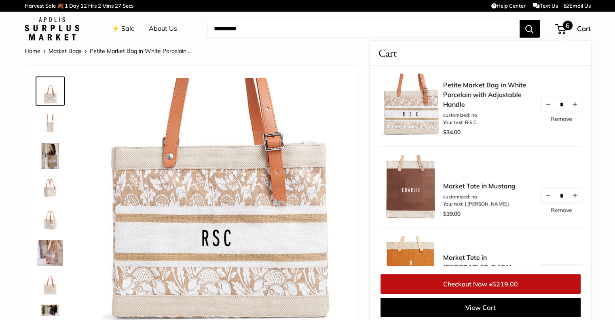
scroll to position [3, 0]
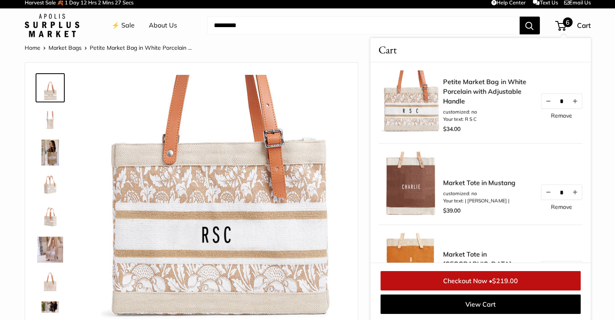
click at [574, 6] on td "Help Center Text Us Email Us" at bounding box center [456, 2] width 270 height 11
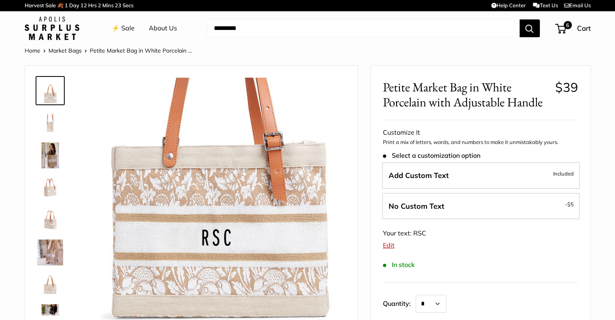
scroll to position [0, 0]
click at [544, 4] on link "Text Us" at bounding box center [545, 5] width 25 height 6
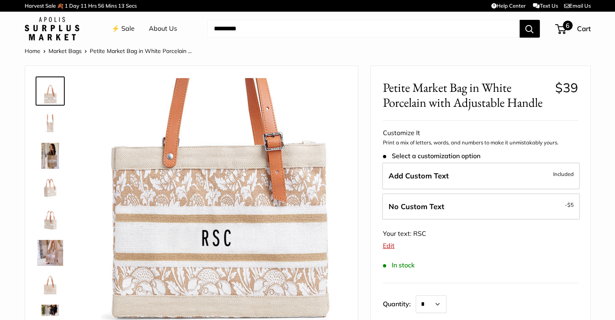
click at [561, 27] on span "6" at bounding box center [560, 29] width 11 height 10
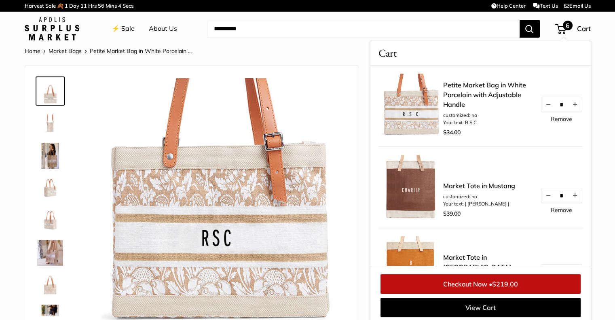
scroll to position [3, 0]
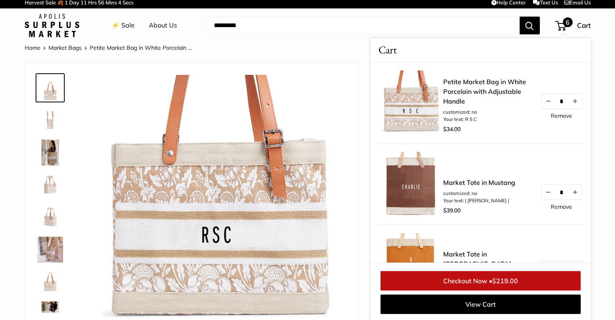
click at [502, 5] on link "Help Center" at bounding box center [508, 2] width 34 height 6
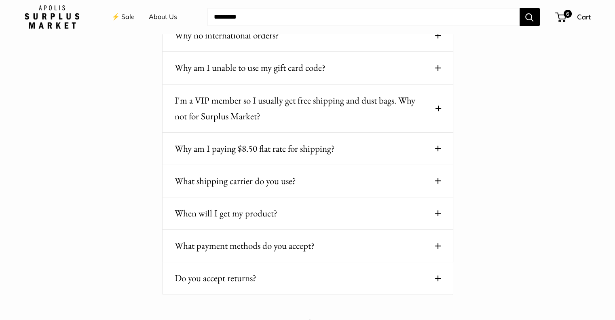
scroll to position [202, 0]
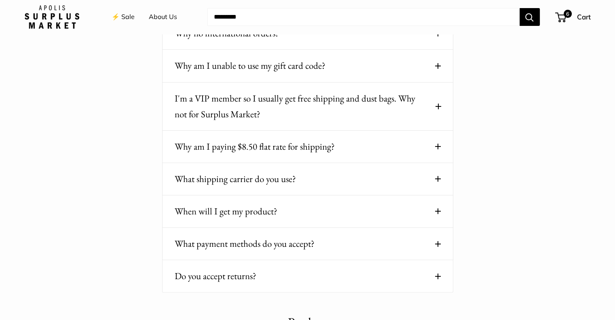
click at [435, 143] on span at bounding box center [438, 146] width 6 height 6
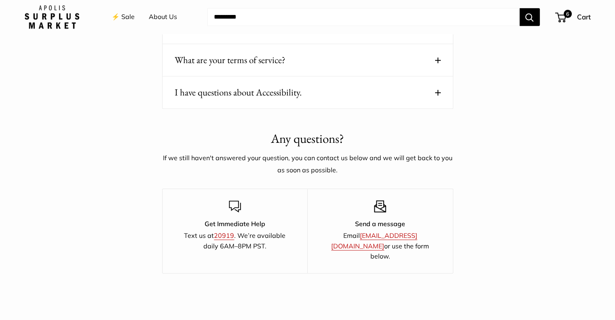
scroll to position [728, 0]
click at [561, 17] on span "6" at bounding box center [560, 18] width 11 height 10
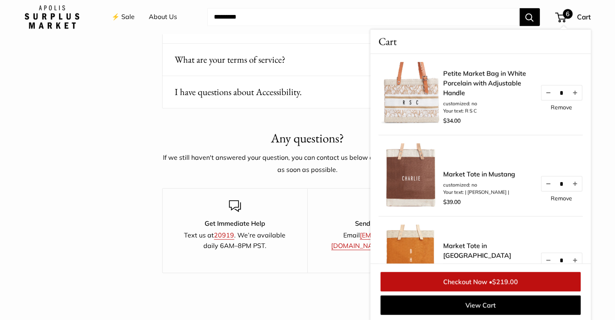
scroll to position [728, 0]
click at [323, 51] on button "What are your terms of service?" at bounding box center [308, 59] width 266 height 16
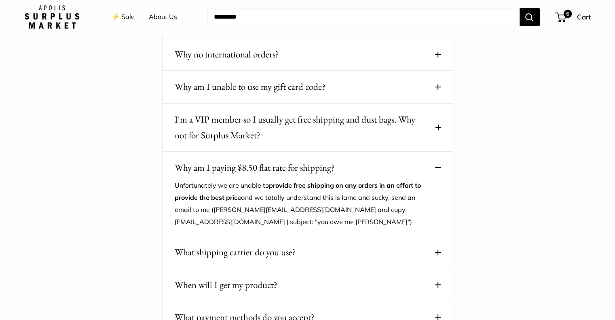
scroll to position [41, 0]
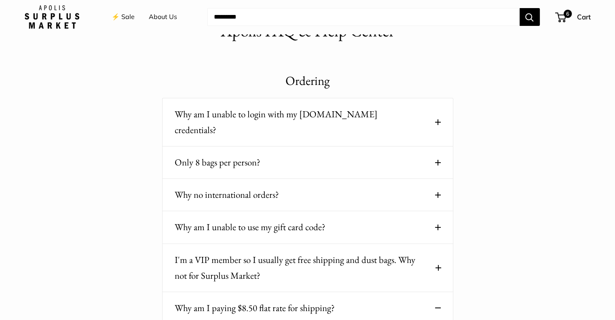
click at [563, 15] on span "6" at bounding box center [568, 14] width 10 height 10
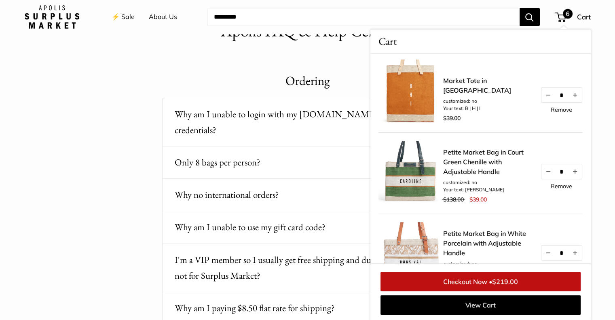
scroll to position [0, 0]
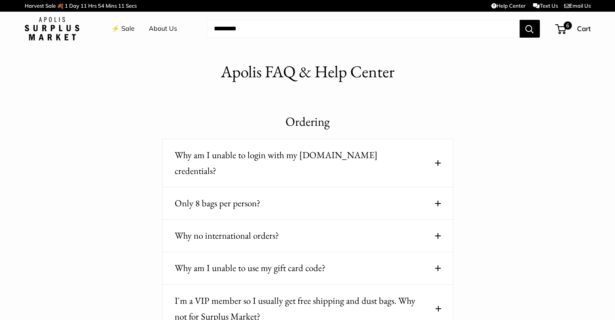
click at [64, 27] on img at bounding box center [52, 28] width 55 height 23
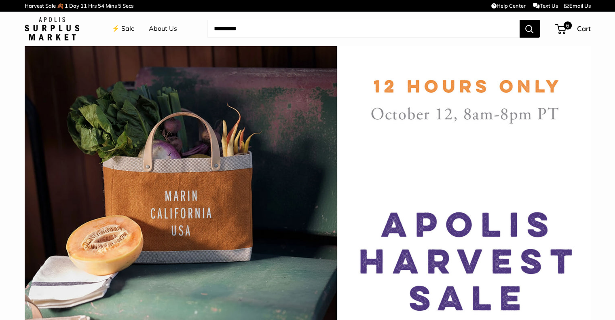
click at [461, 30] on input "Search..." at bounding box center [363, 29] width 312 height 18
click at [225, 31] on input "Search..." at bounding box center [363, 29] width 312 height 18
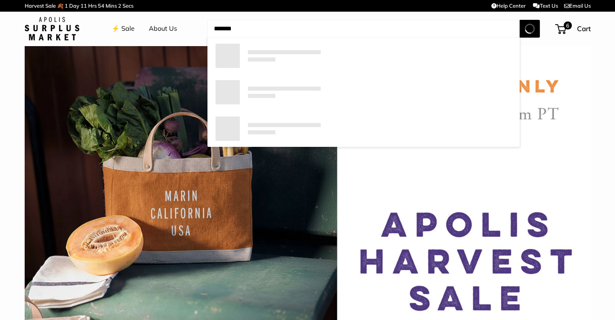
type input "*******"
click at [519, 20] on button "Search" at bounding box center [529, 29] width 20 height 18
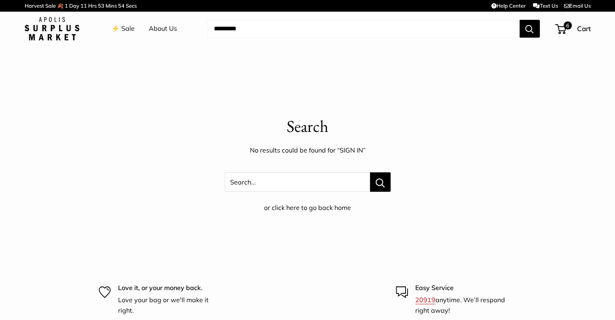
click at [164, 28] on link "About Us" at bounding box center [163, 29] width 28 height 12
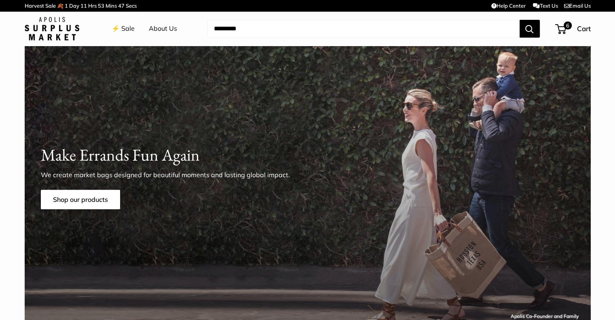
click at [122, 26] on link "⚡️ Sale" at bounding box center [123, 29] width 23 height 12
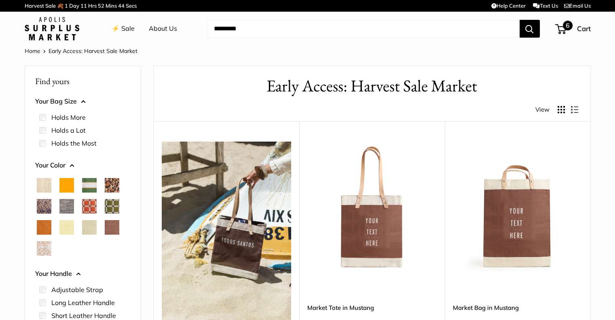
click at [561, 27] on span "6" at bounding box center [560, 29] width 11 height 10
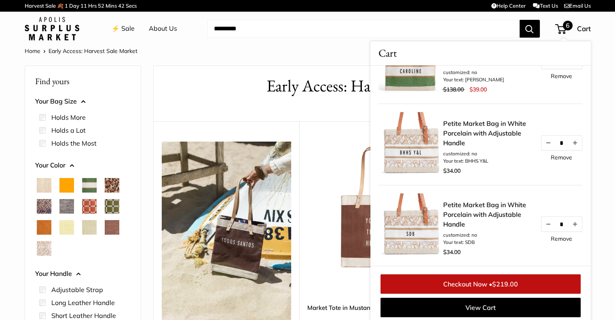
scroll to position [323, 0]
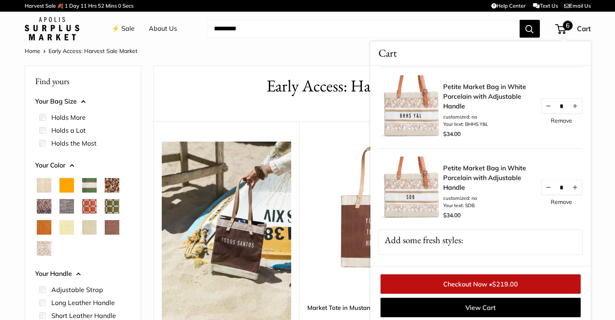
click at [511, 284] on span "$219.00" at bounding box center [505, 284] width 26 height 8
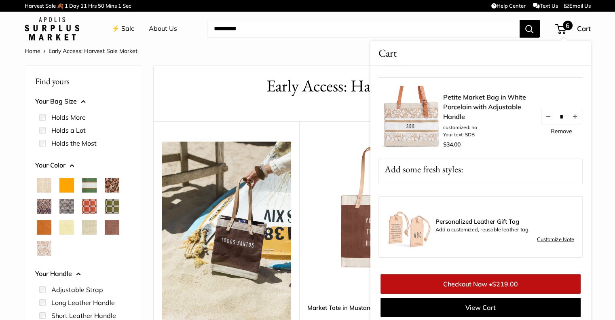
scroll to position [3, 0]
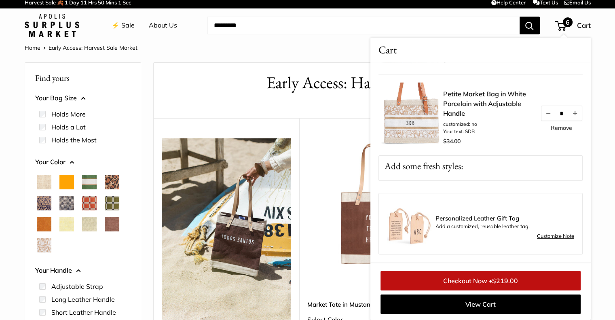
click at [43, 206] on span "Blue Porcelain" at bounding box center [44, 203] width 15 height 15
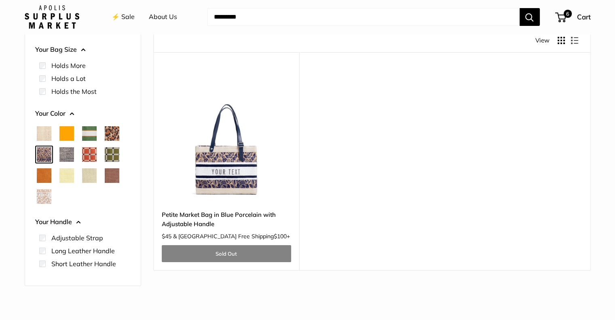
scroll to position [84, 0]
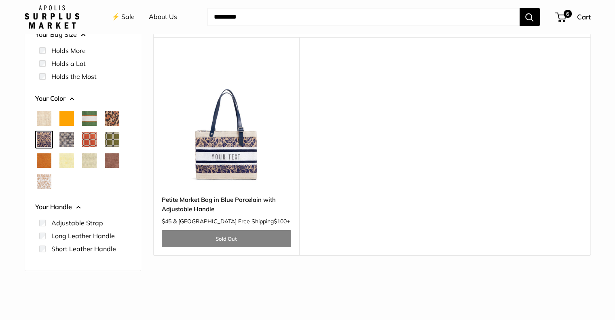
click at [68, 117] on span "Orange" at bounding box center [66, 118] width 15 height 15
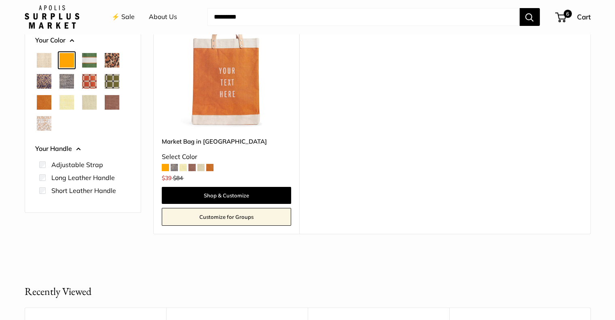
scroll to position [102, 0]
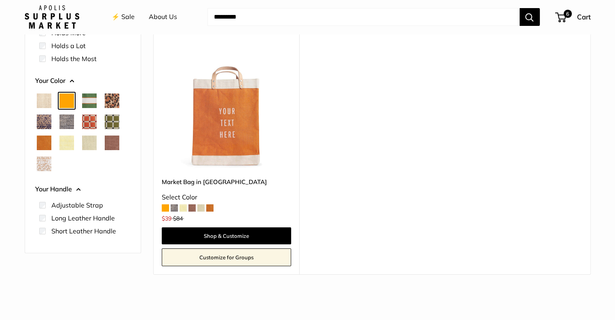
click at [42, 142] on span "Cognac" at bounding box center [44, 142] width 15 height 15
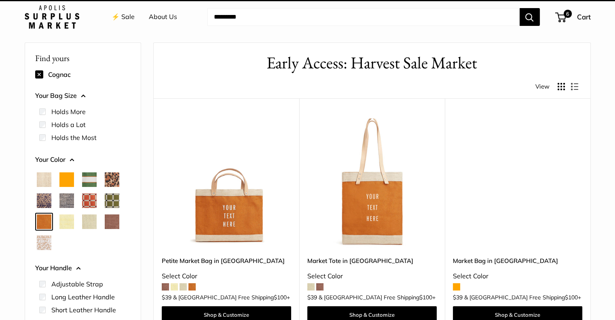
scroll to position [21, 0]
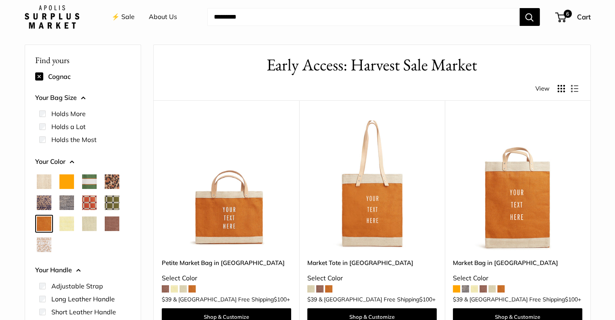
click at [0, 0] on img at bounding box center [0, 0] width 0 height 0
click at [566, 17] on span "6" at bounding box center [568, 14] width 10 height 10
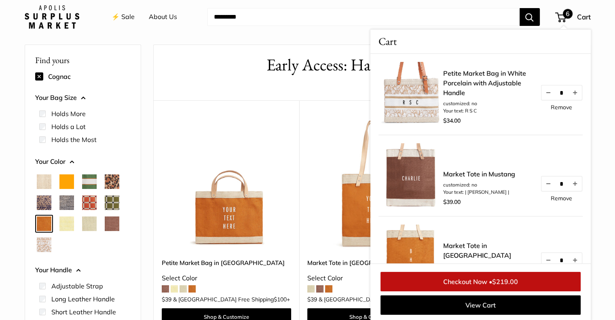
click at [498, 281] on span "$219.00" at bounding box center [505, 281] width 26 height 8
